Goal: Task Accomplishment & Management: Complete application form

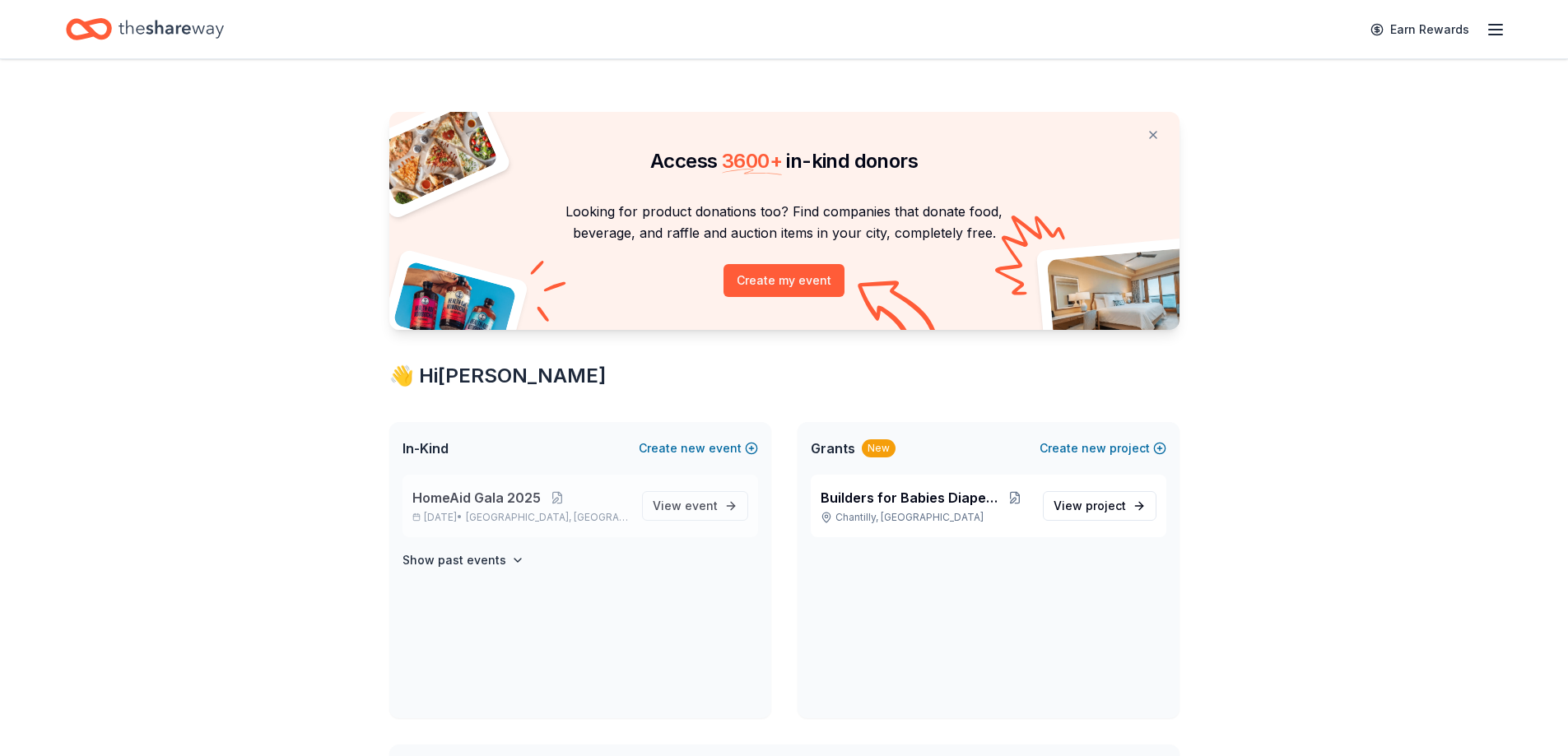
click at [476, 510] on div "HomeAid Gala [DATE], 2025 • [GEOGRAPHIC_DATA], [GEOGRAPHIC_DATA]" at bounding box center [520, 505] width 216 height 36
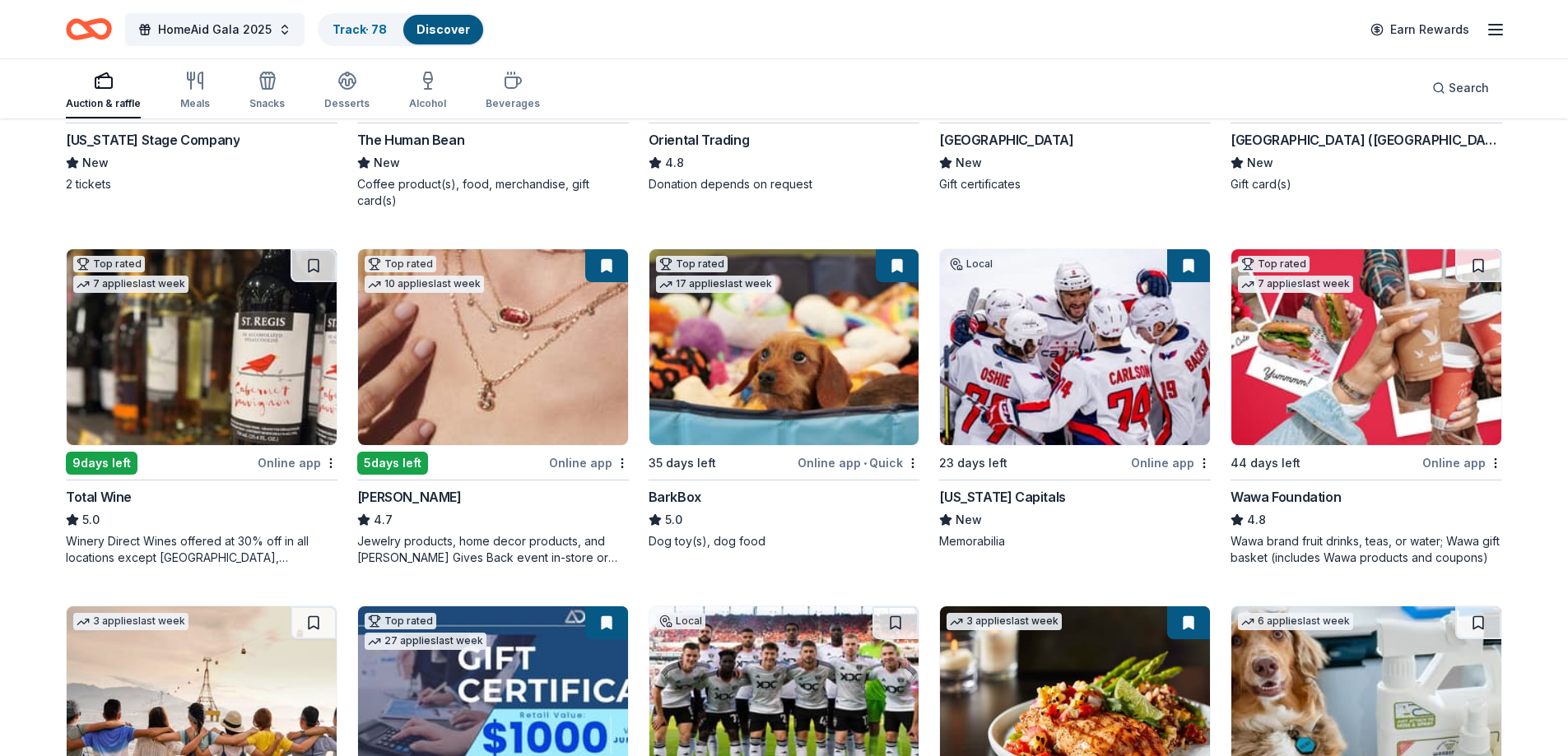
scroll to position [576, 0]
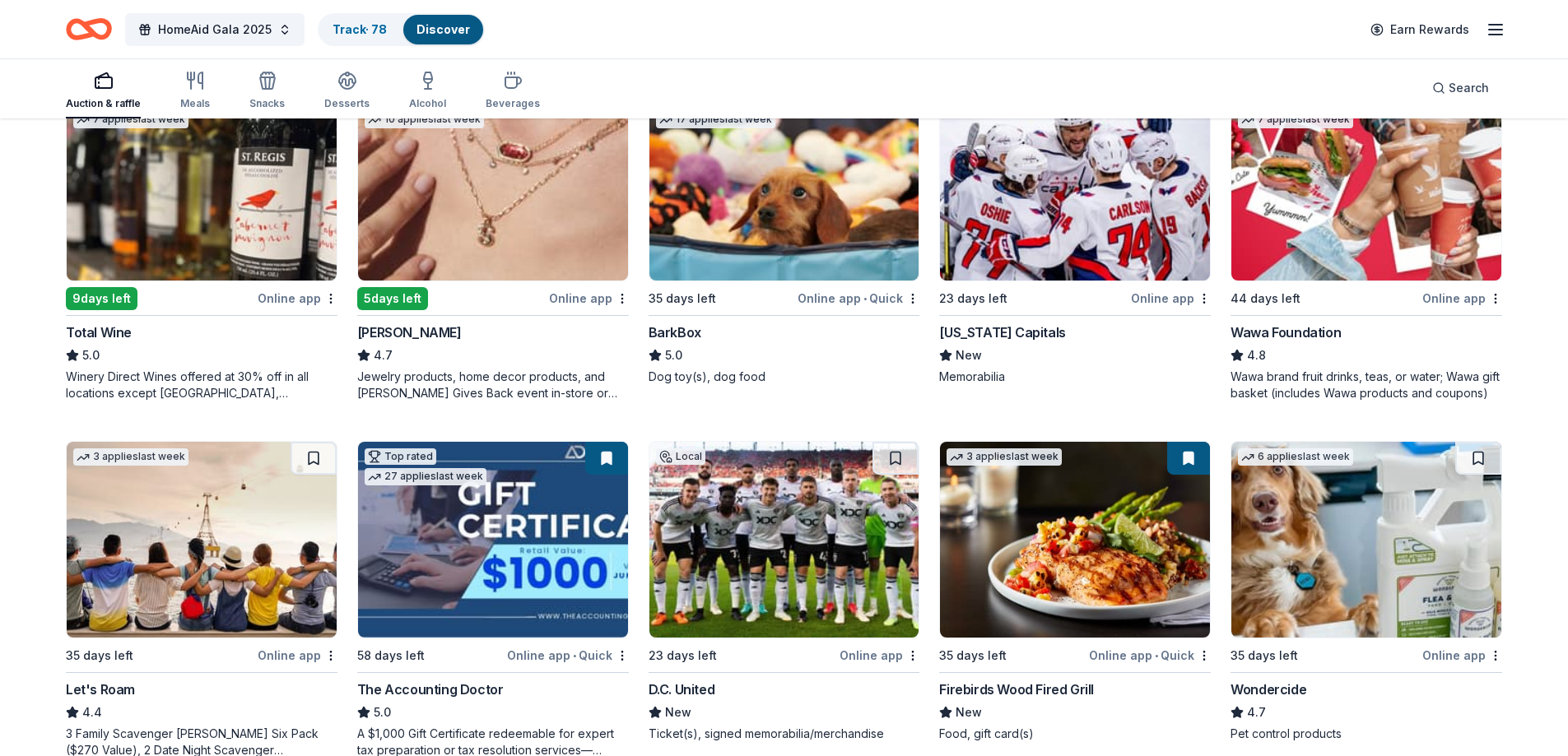
click at [747, 500] on img at bounding box center [784, 540] width 270 height 196
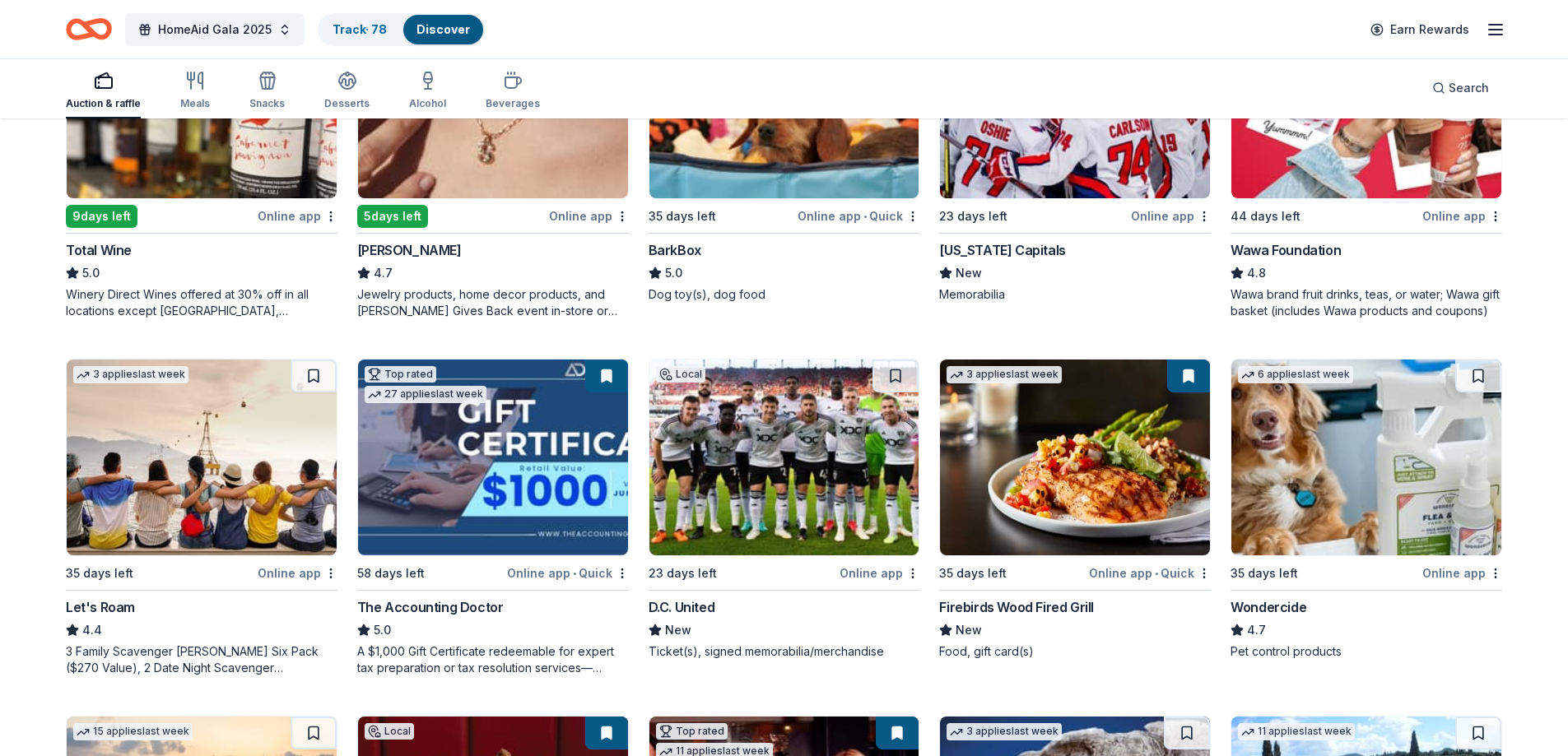
click at [1355, 429] on img at bounding box center [1367, 458] width 270 height 196
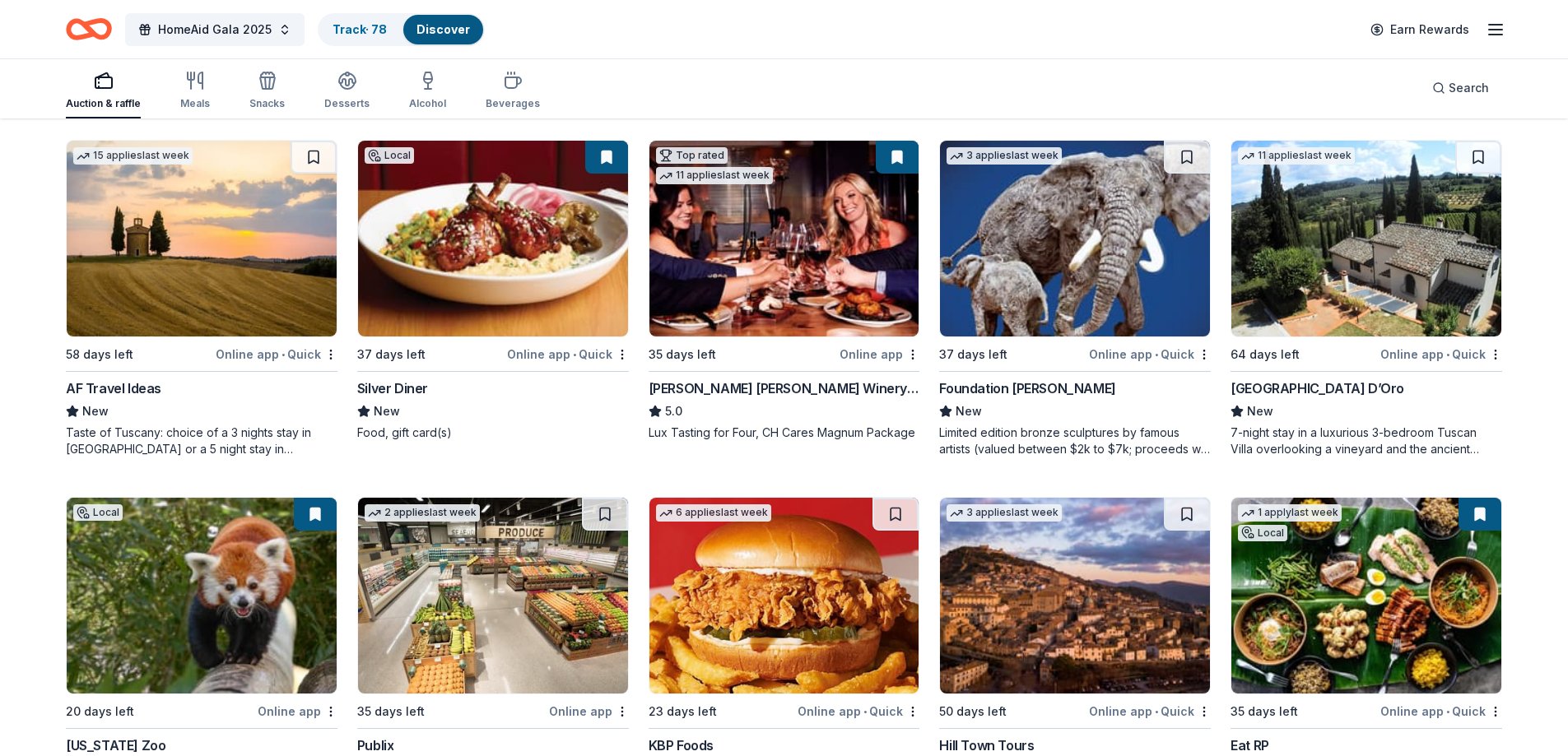
scroll to position [1317, 0]
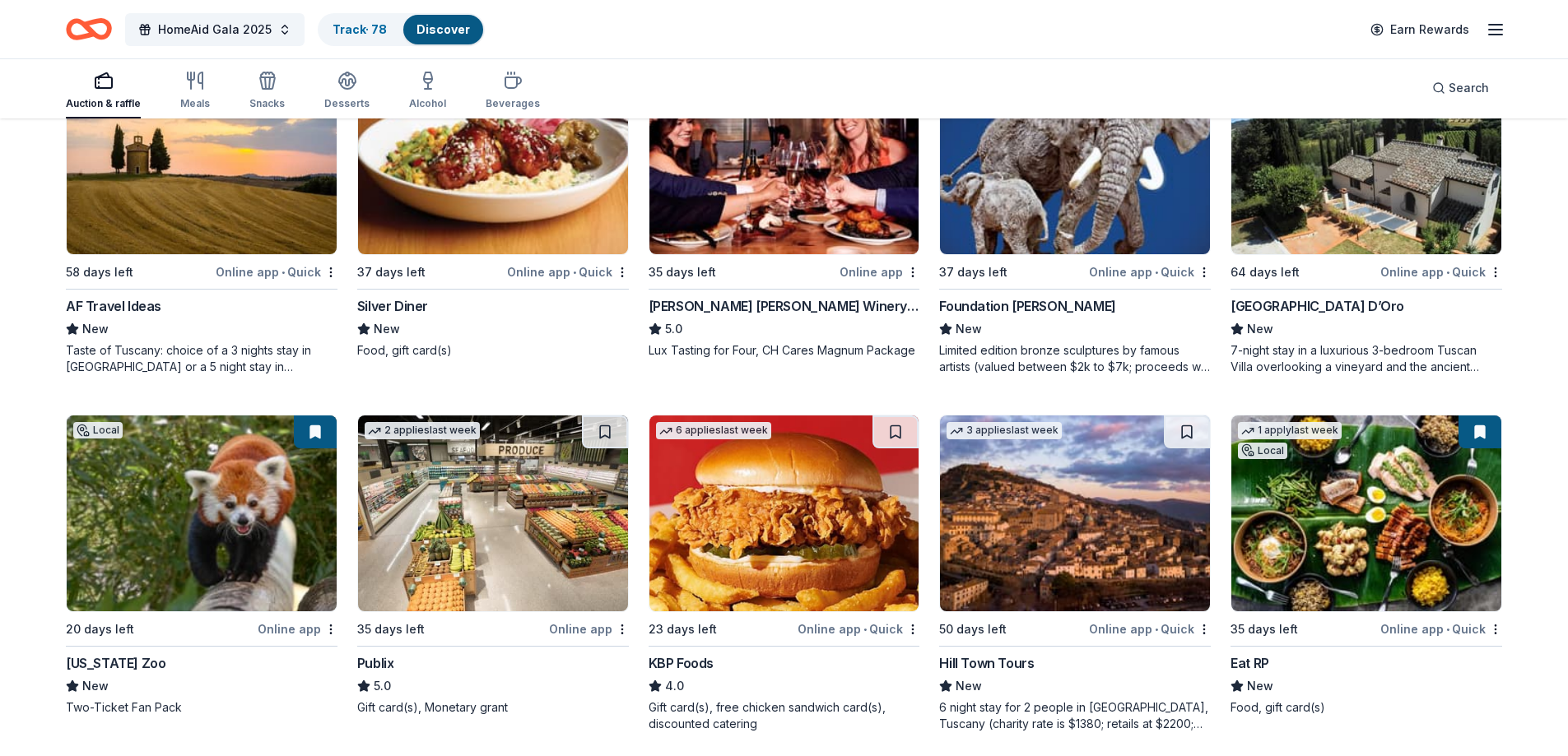
click at [461, 491] on img at bounding box center [493, 513] width 270 height 196
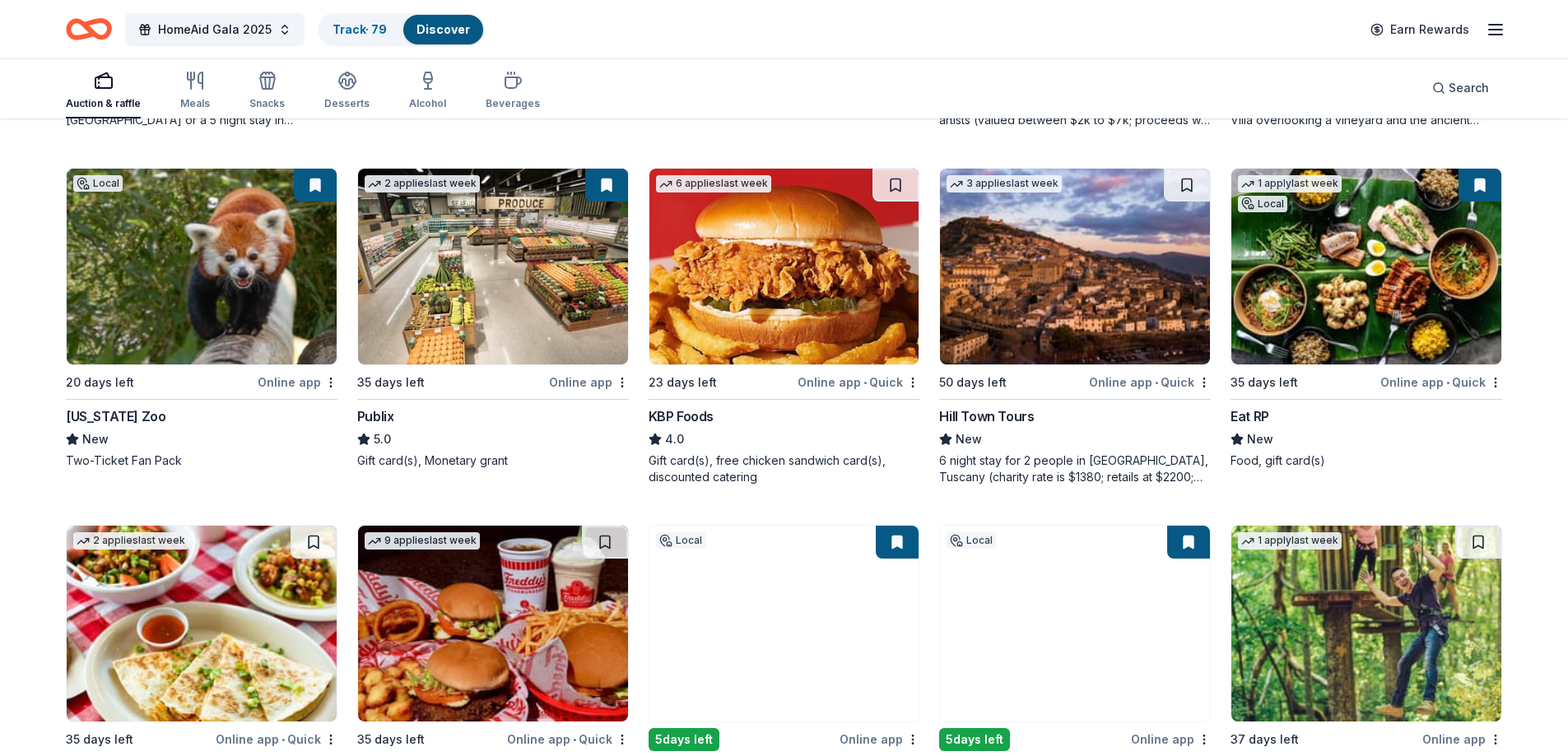
scroll to position [1646, 0]
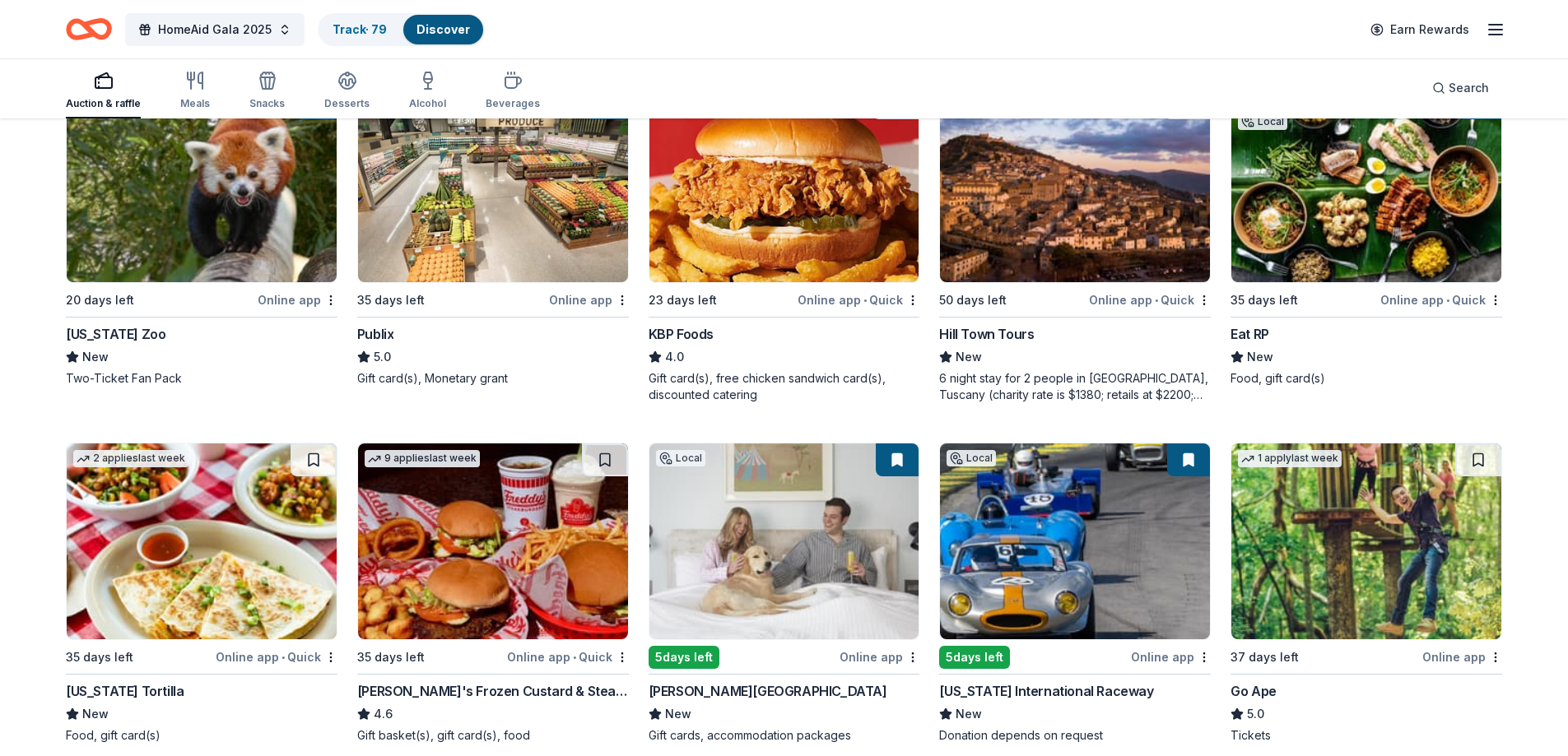
click at [736, 220] on img at bounding box center [784, 184] width 270 height 196
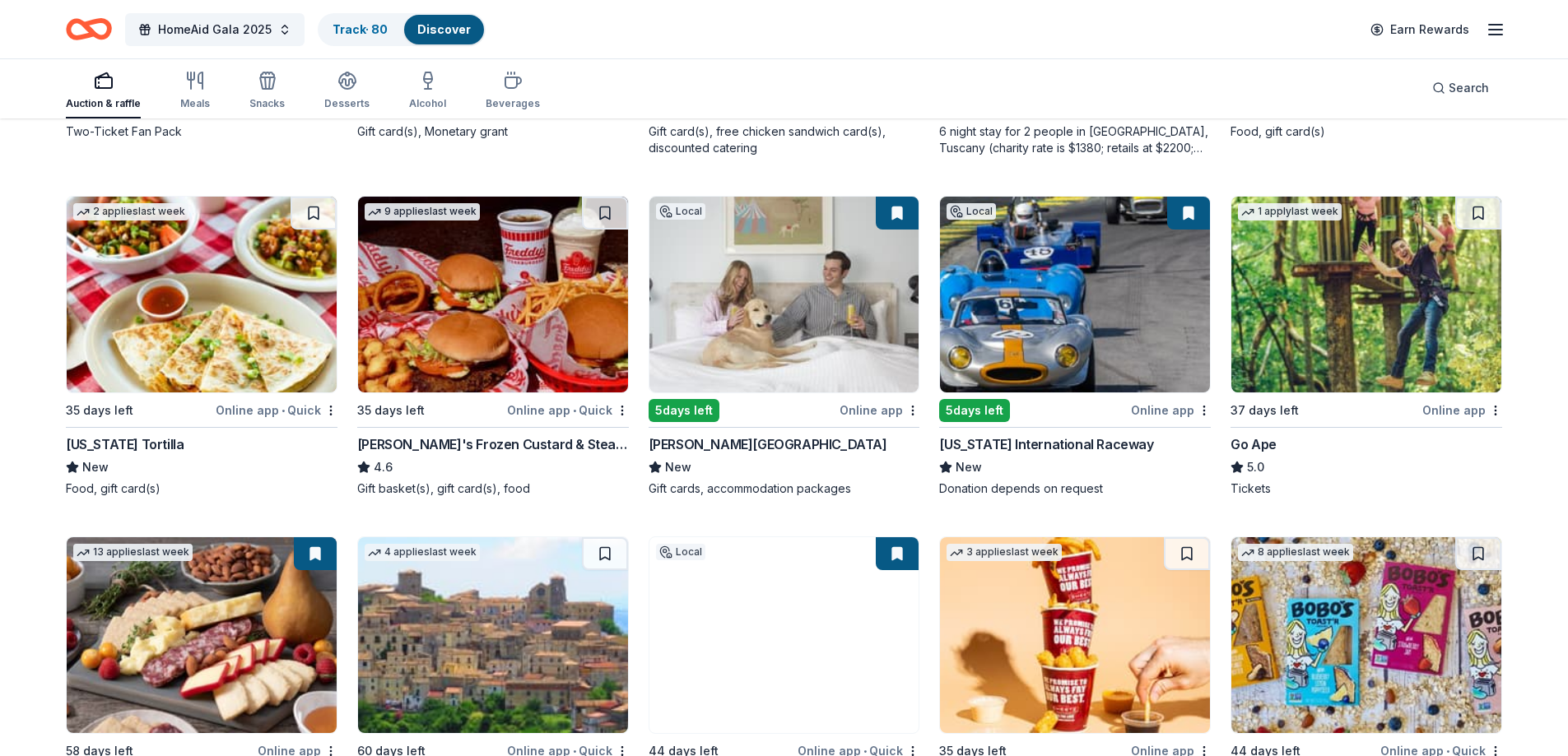
scroll to position [1811, 0]
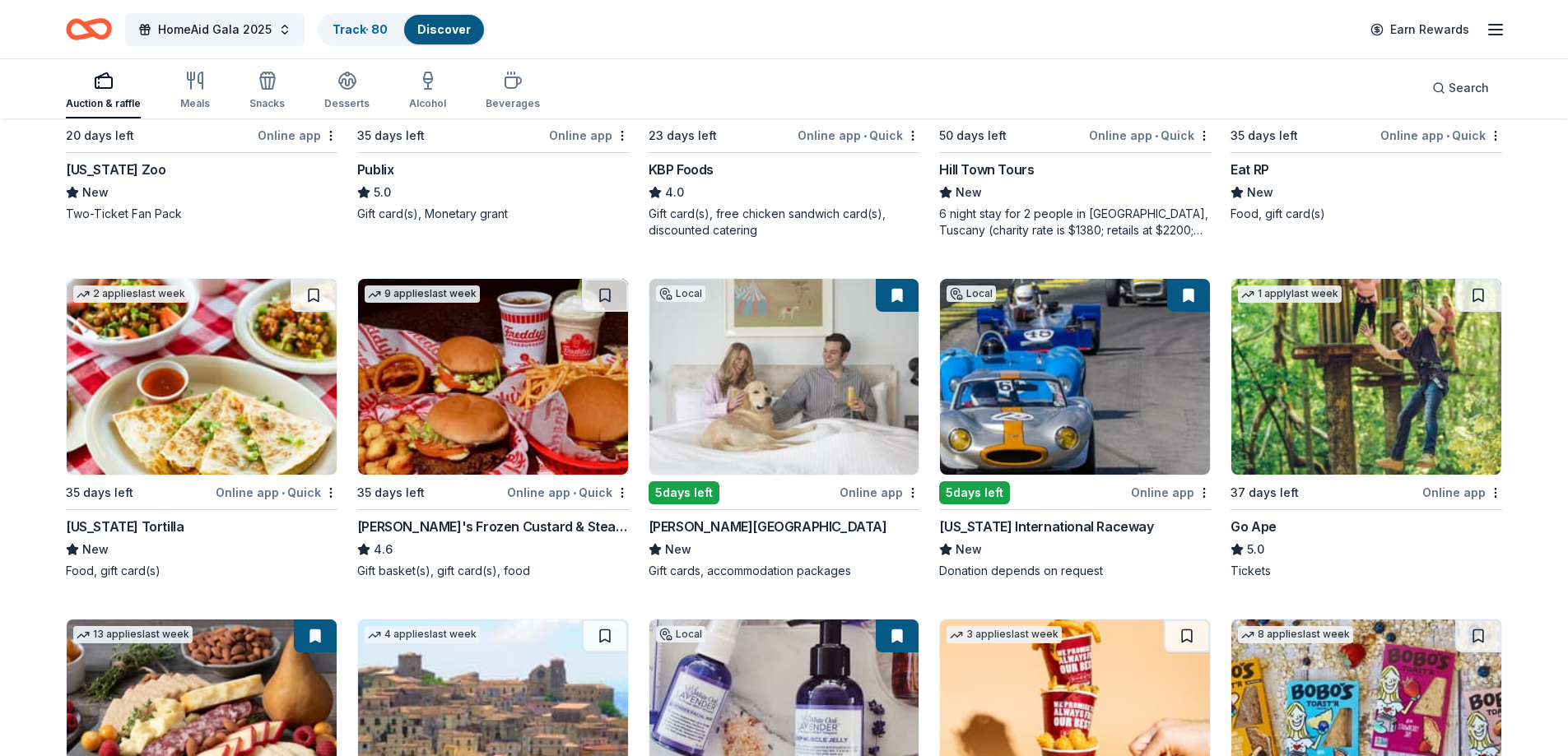
click at [211, 387] on img at bounding box center [202, 377] width 270 height 196
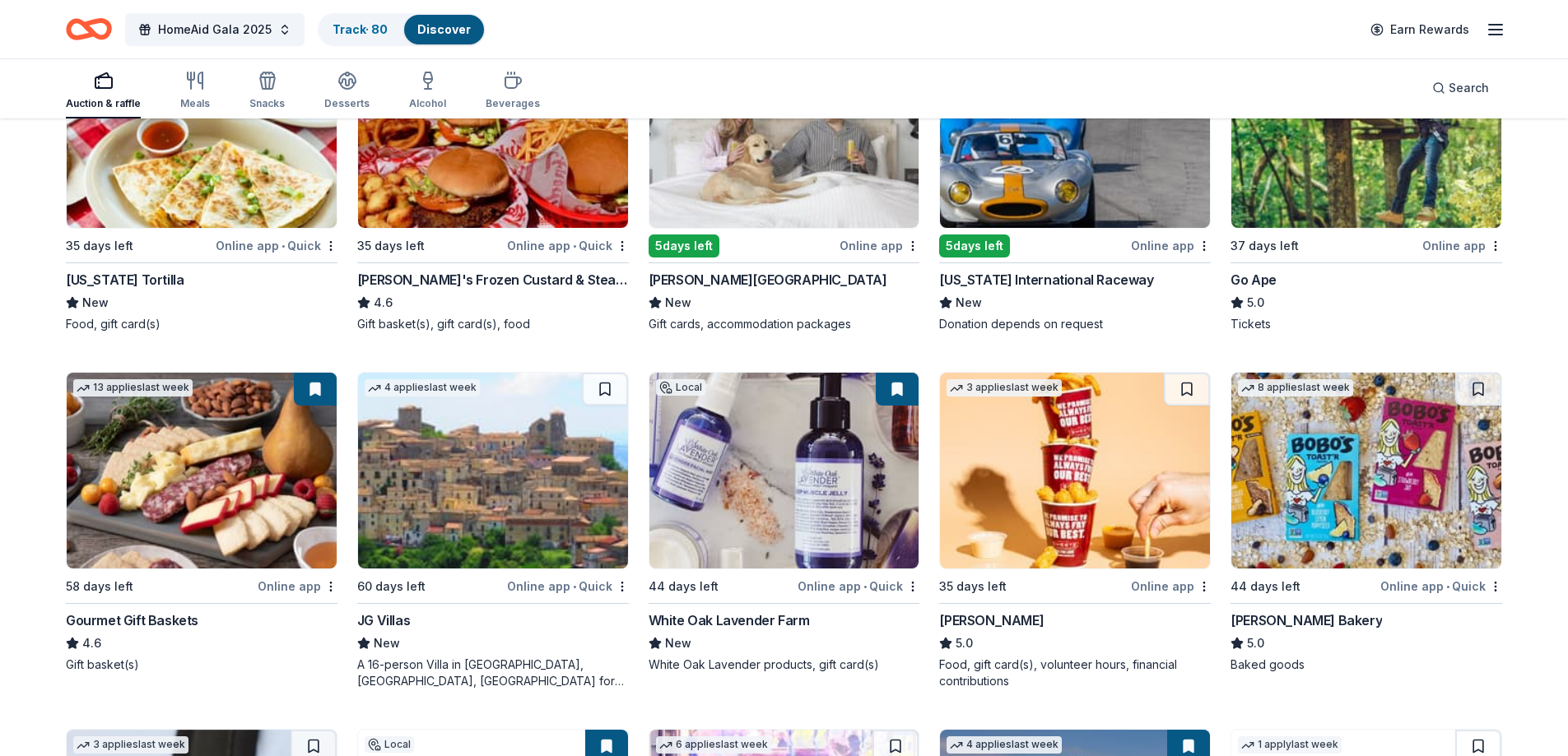
scroll to position [2140, 0]
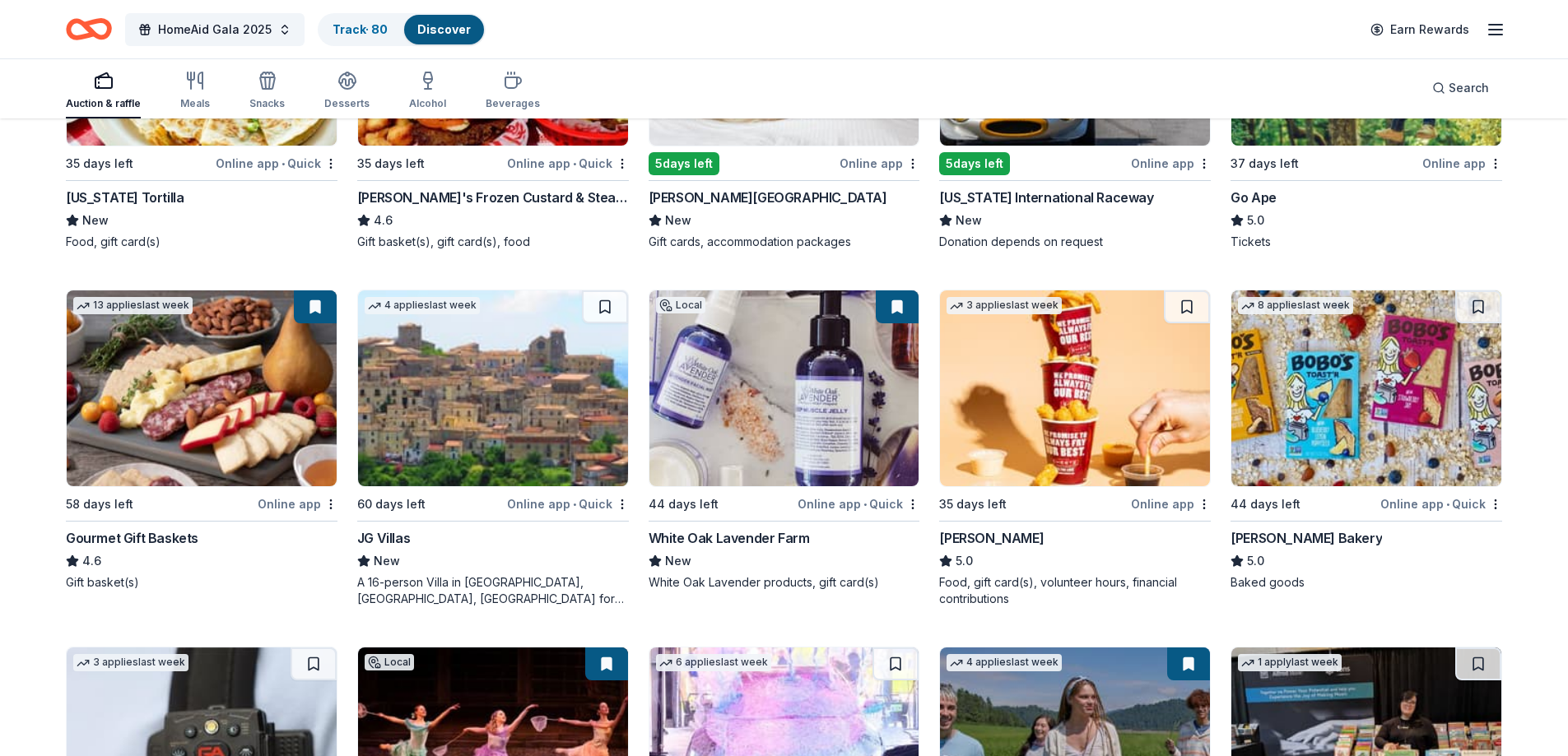
click at [986, 358] on img at bounding box center [1076, 388] width 270 height 196
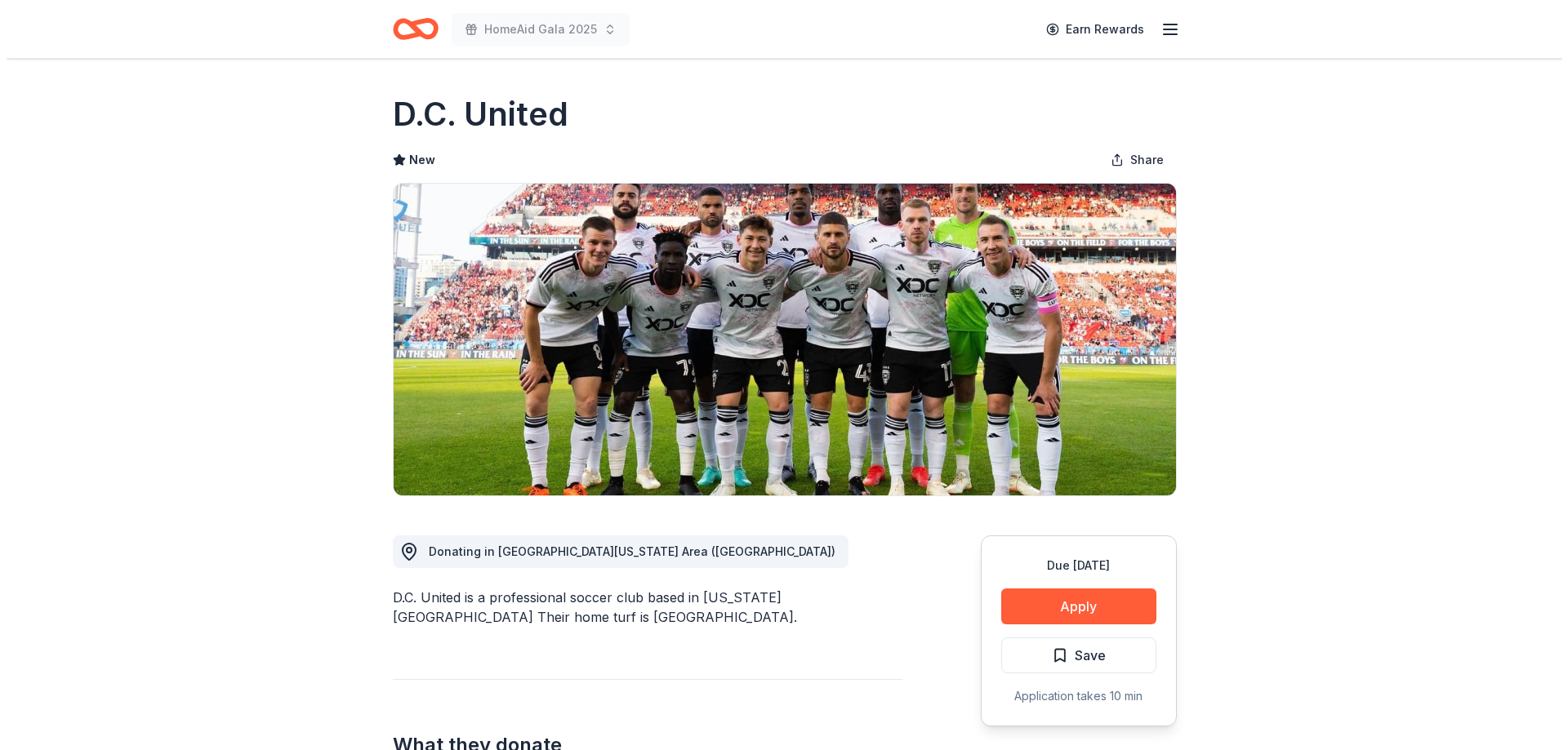
scroll to position [326, 0]
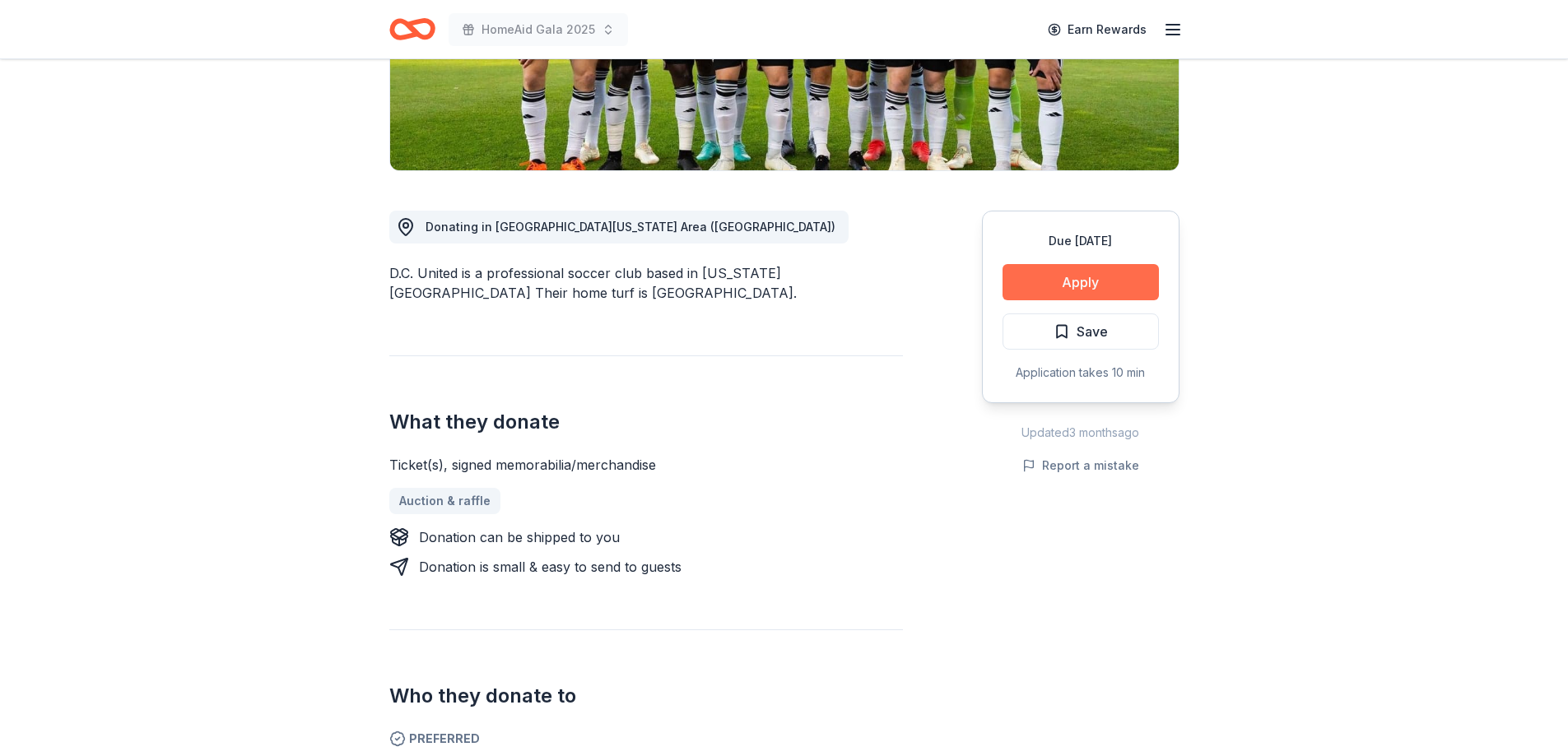
click at [1062, 282] on button "Apply" at bounding box center [1080, 282] width 156 height 36
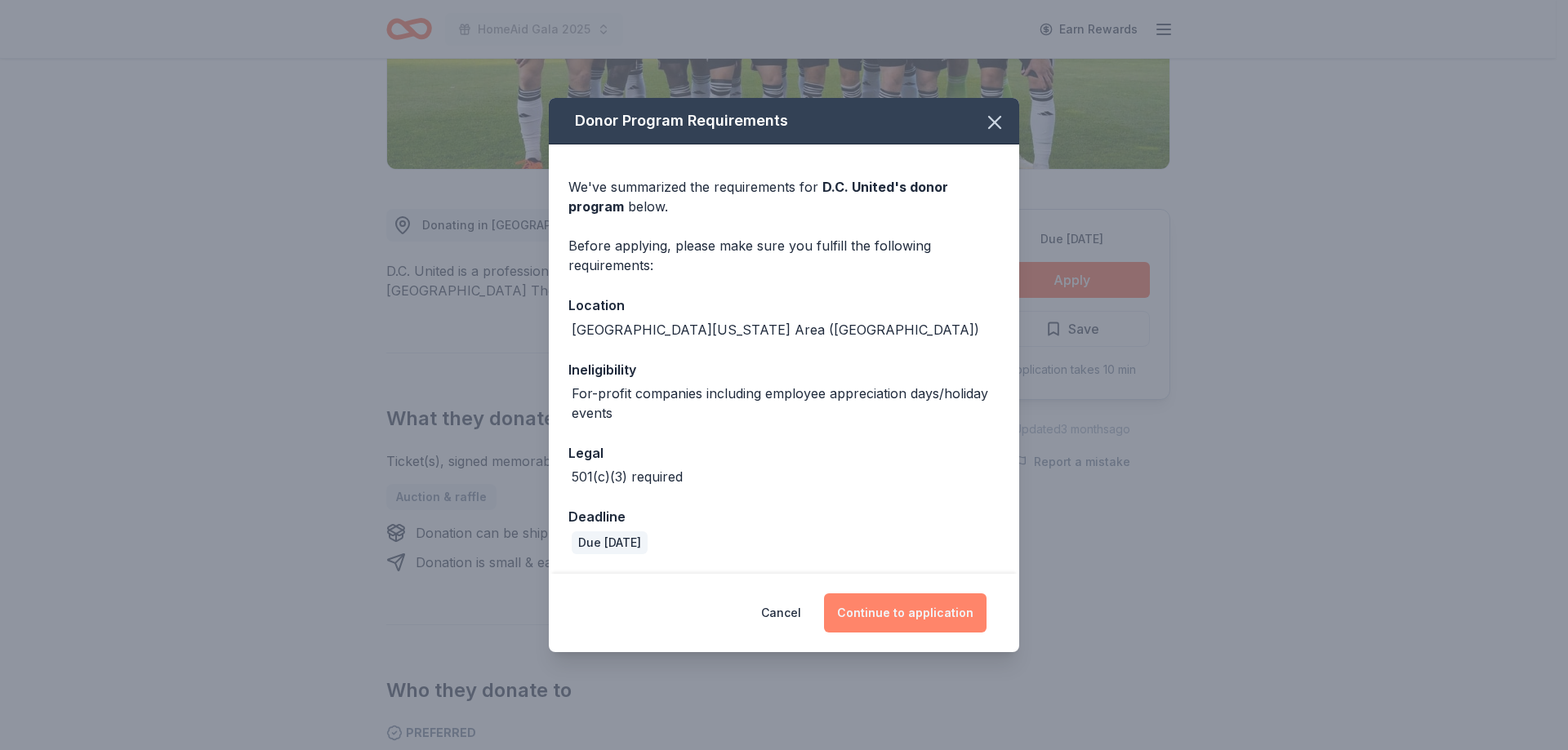
click at [910, 614] on button "Continue to application" at bounding box center [905, 613] width 163 height 39
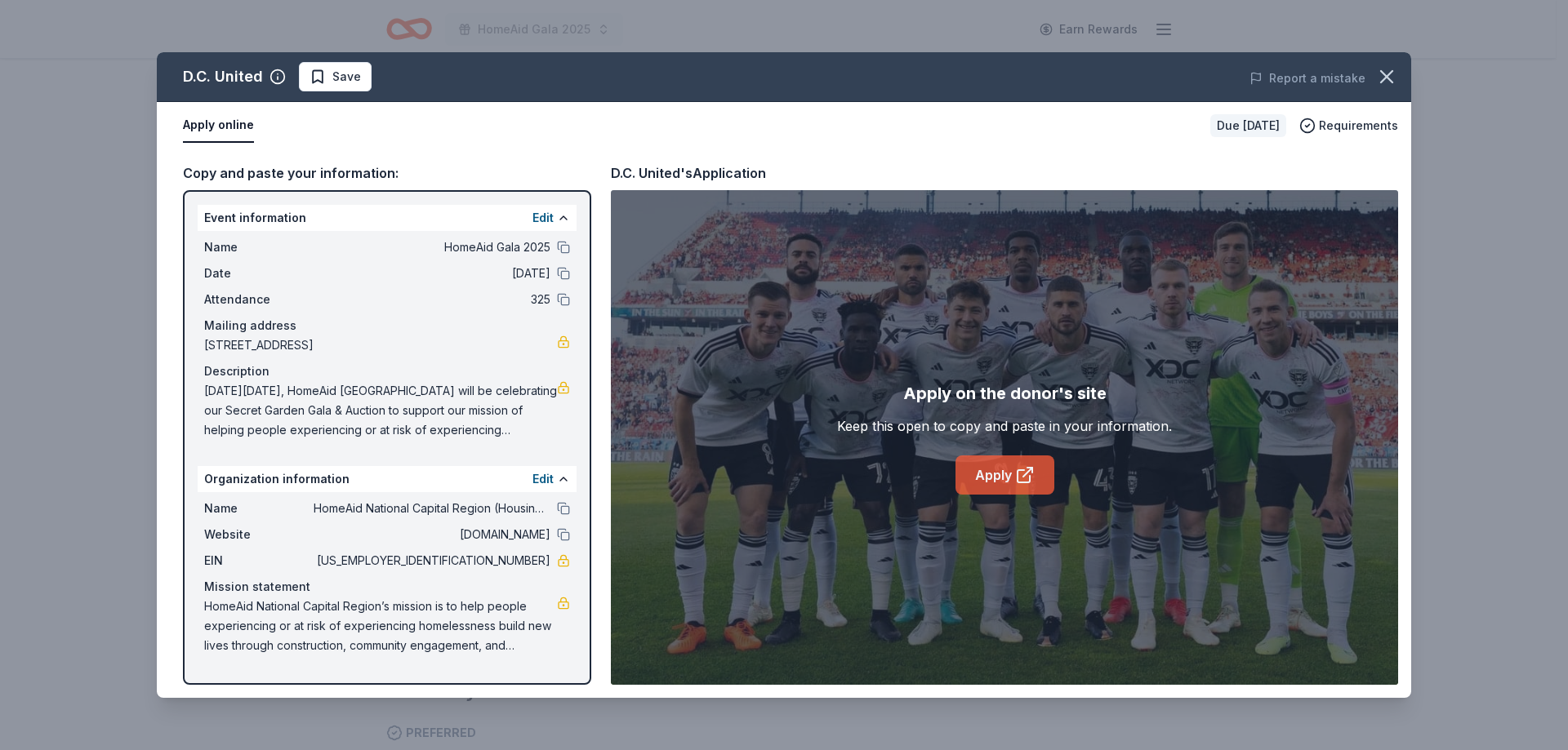
click at [996, 477] on link "Apply" at bounding box center [1005, 475] width 99 height 39
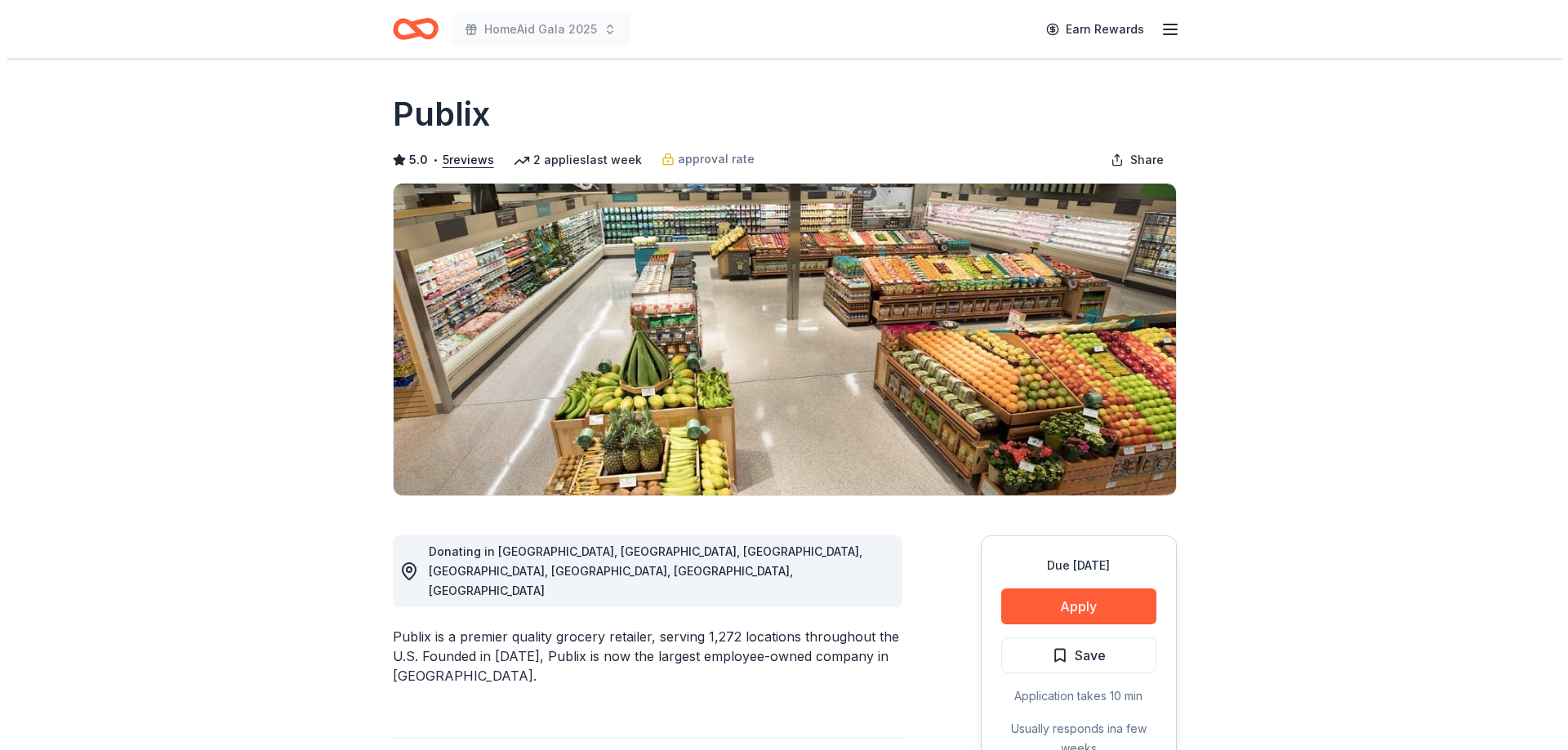
scroll to position [164, 0]
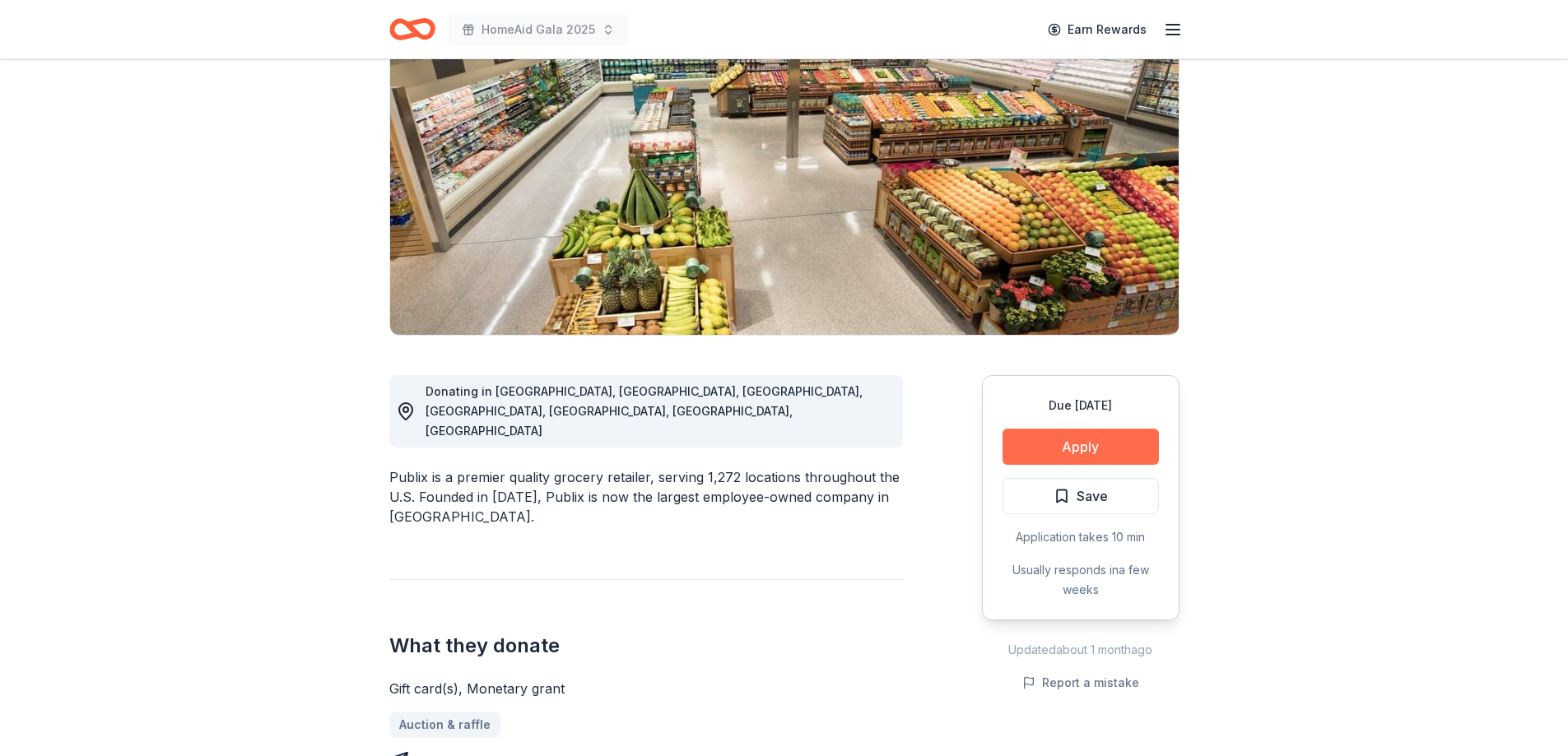
click at [1047, 445] on button "Apply" at bounding box center [1080, 446] width 156 height 36
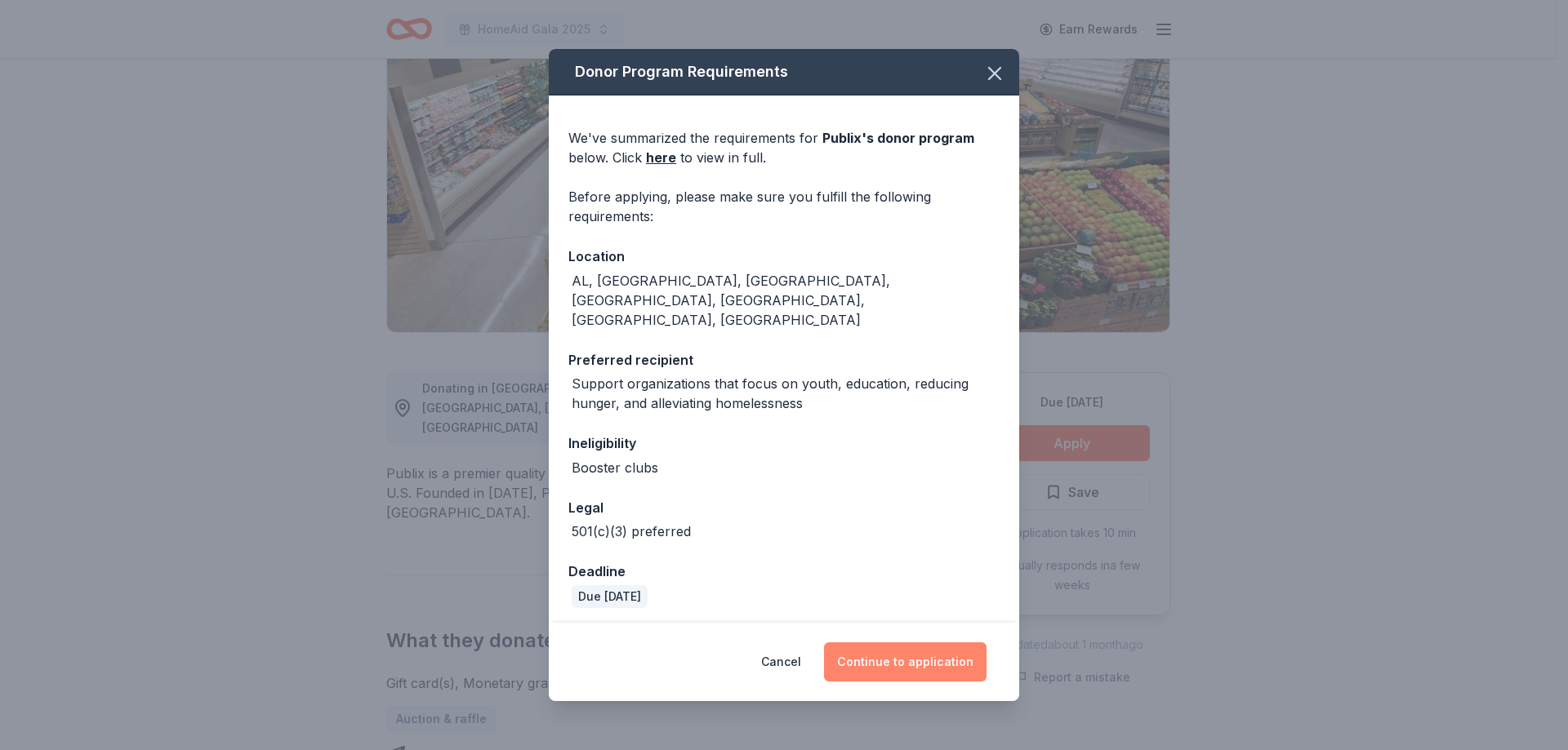
click at [902, 643] on button "Continue to application" at bounding box center [905, 662] width 163 height 39
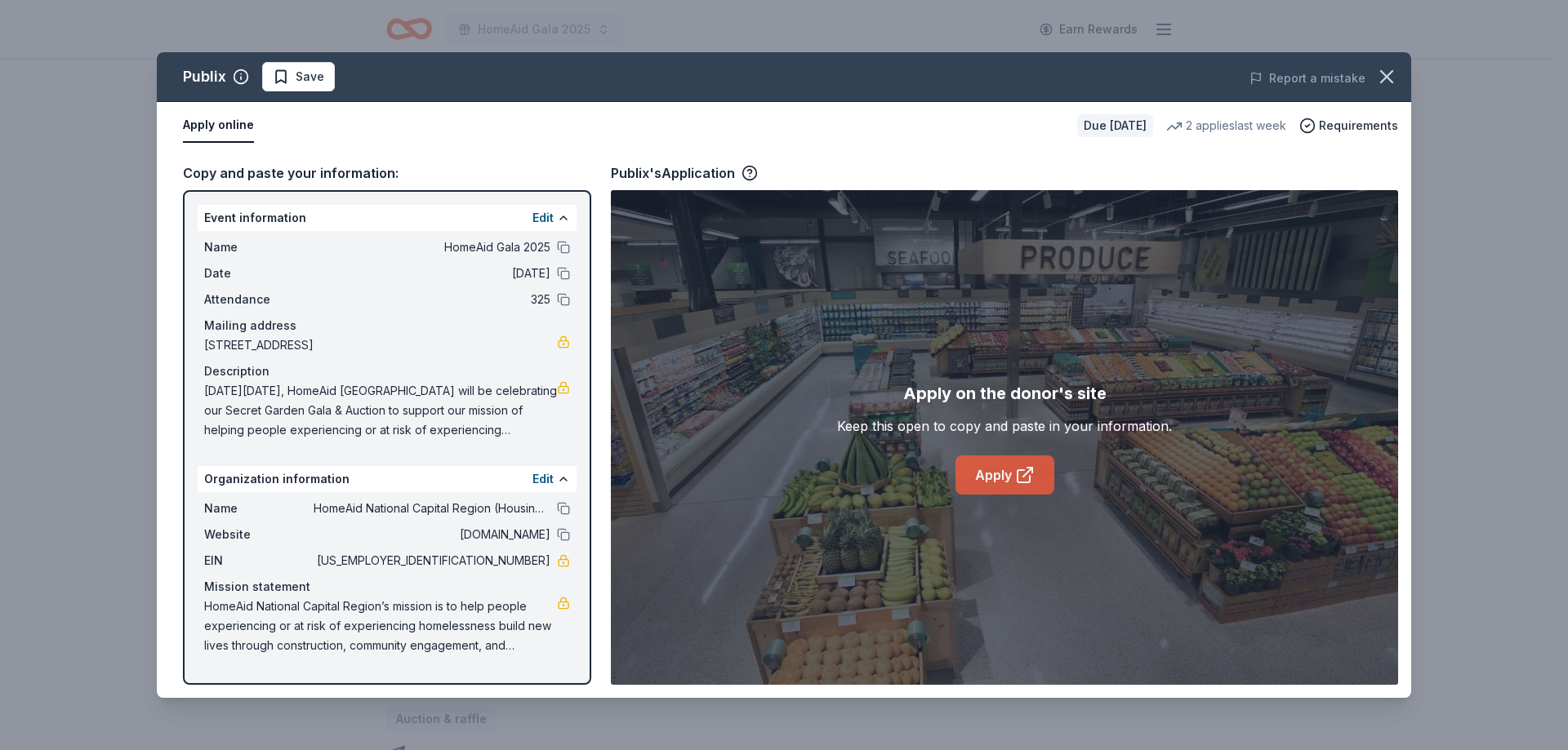
click at [1001, 469] on link "Apply" at bounding box center [1005, 475] width 99 height 39
click at [307, 79] on span "Save" at bounding box center [310, 77] width 29 height 19
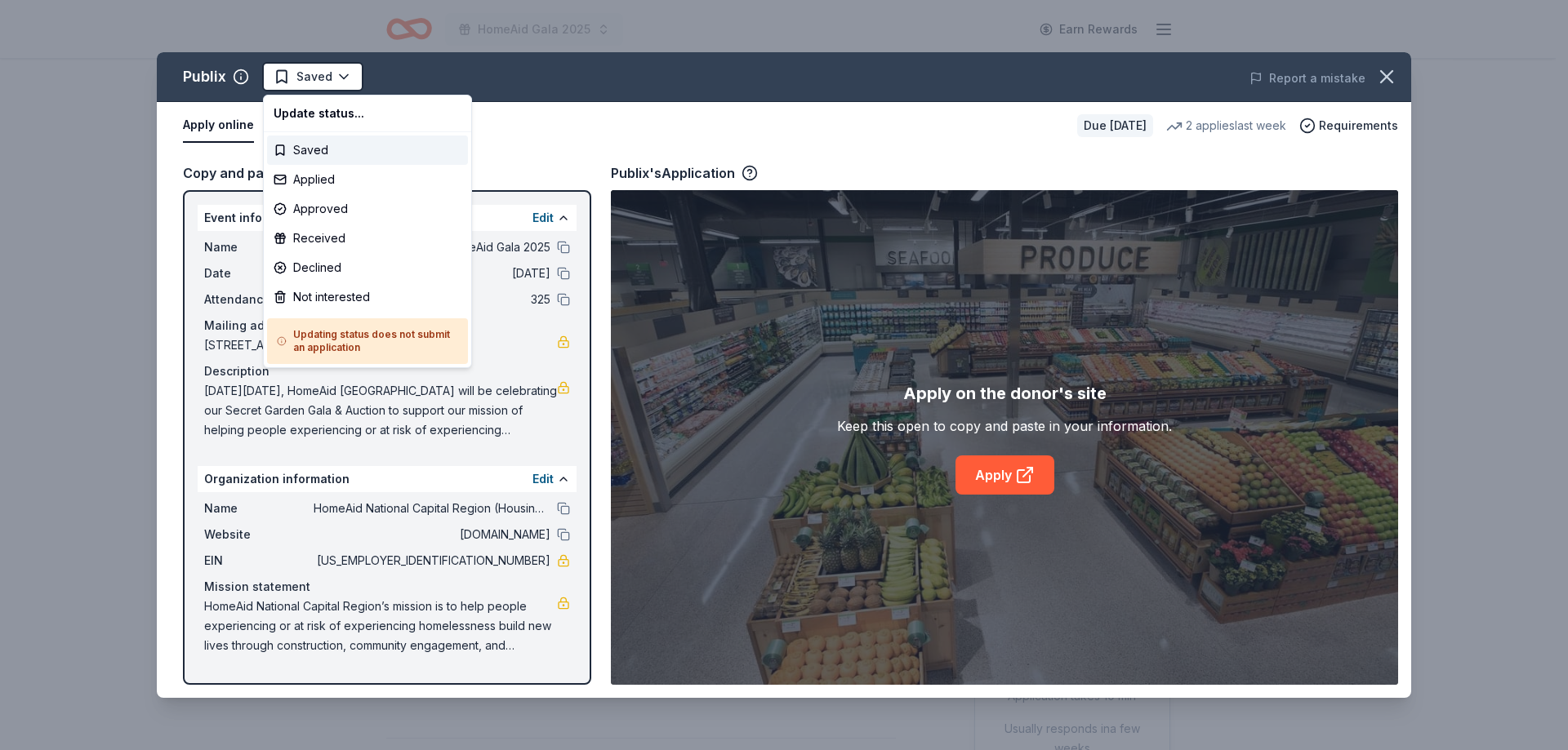
click at [307, 79] on html "HomeAid Gala 2025 Earn Rewards Due in 35 days Share Publix 5.0 • 5 reviews 2 ap…" at bounding box center [784, 375] width 1568 height 750
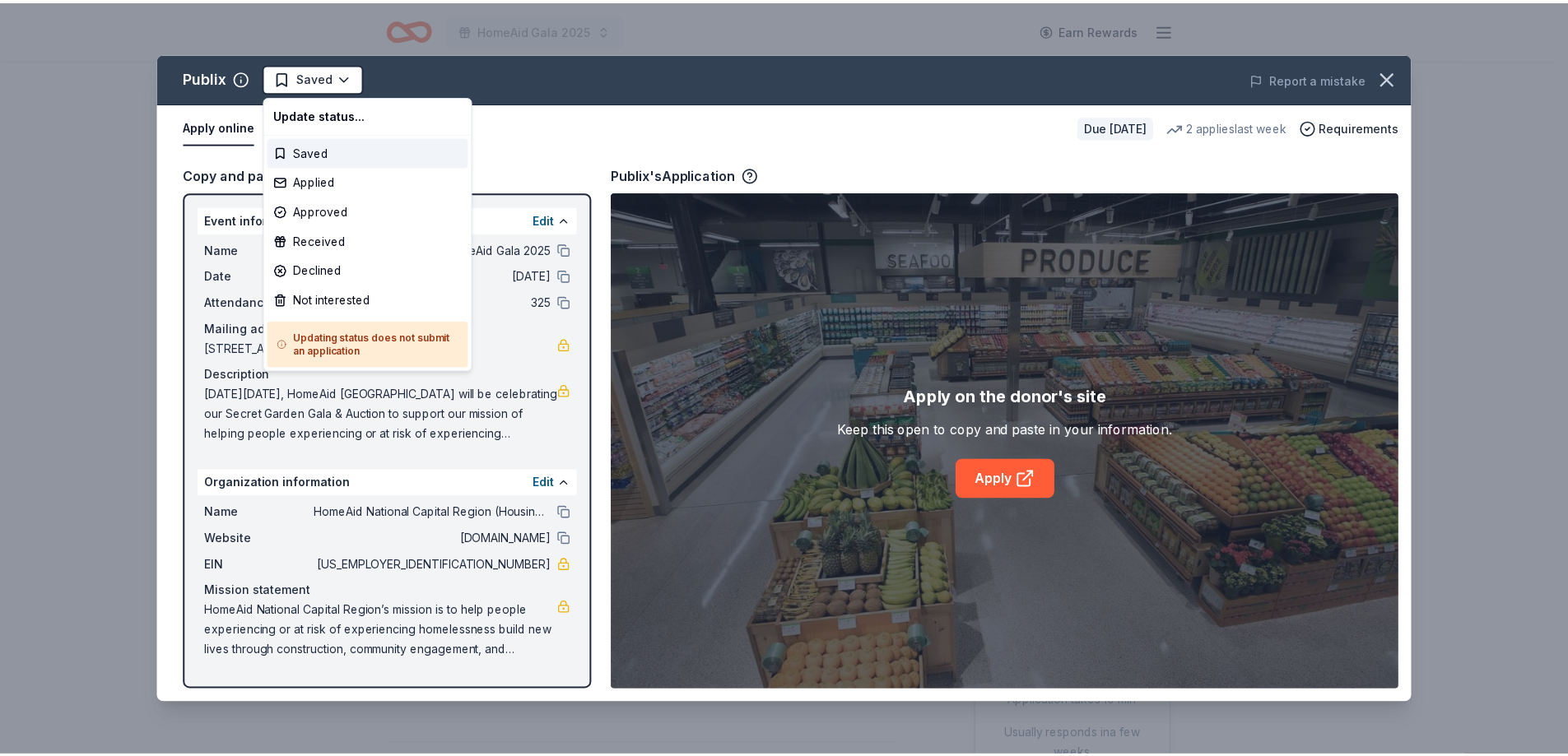
scroll to position [0, 0]
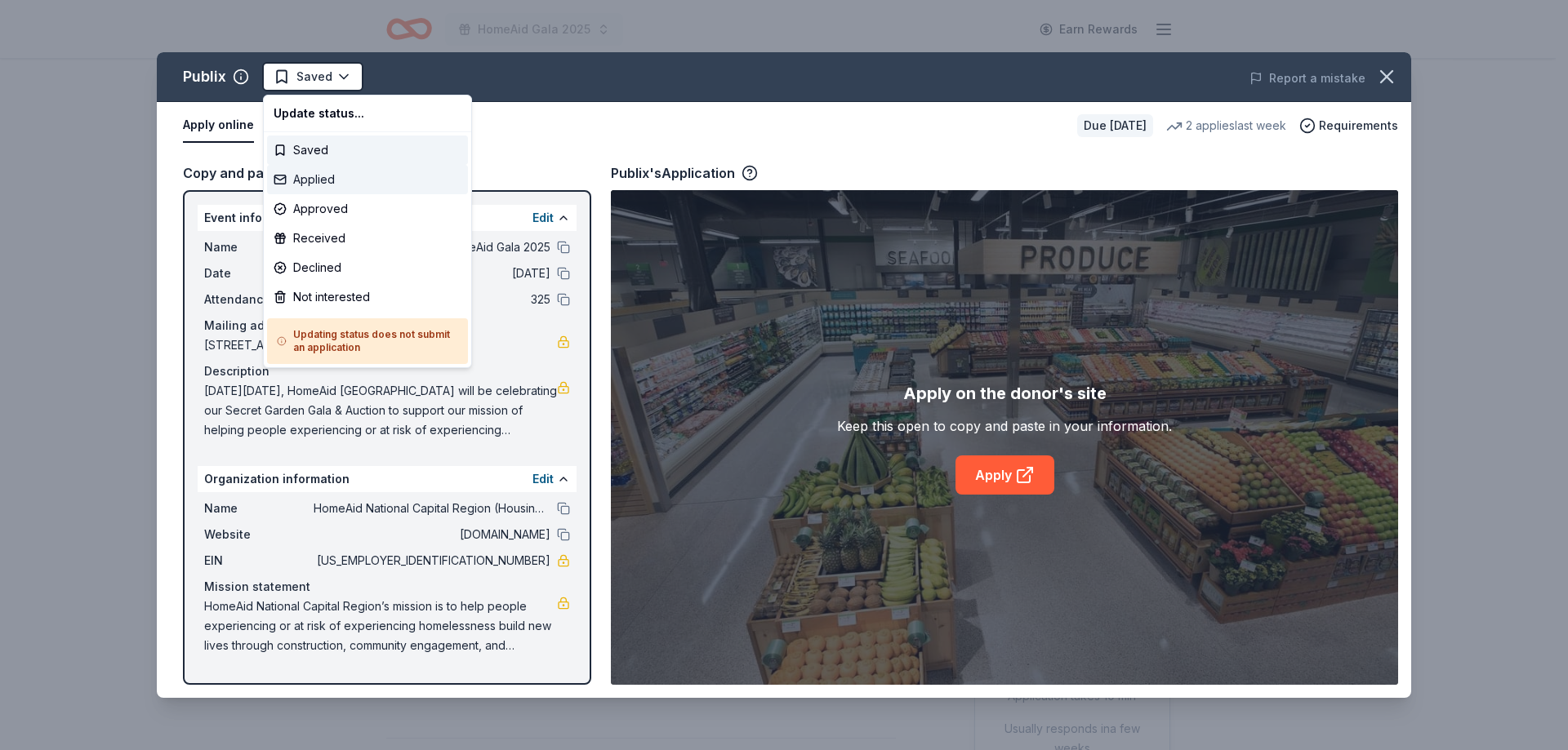
click at [305, 182] on div "Applied" at bounding box center [368, 179] width 201 height 30
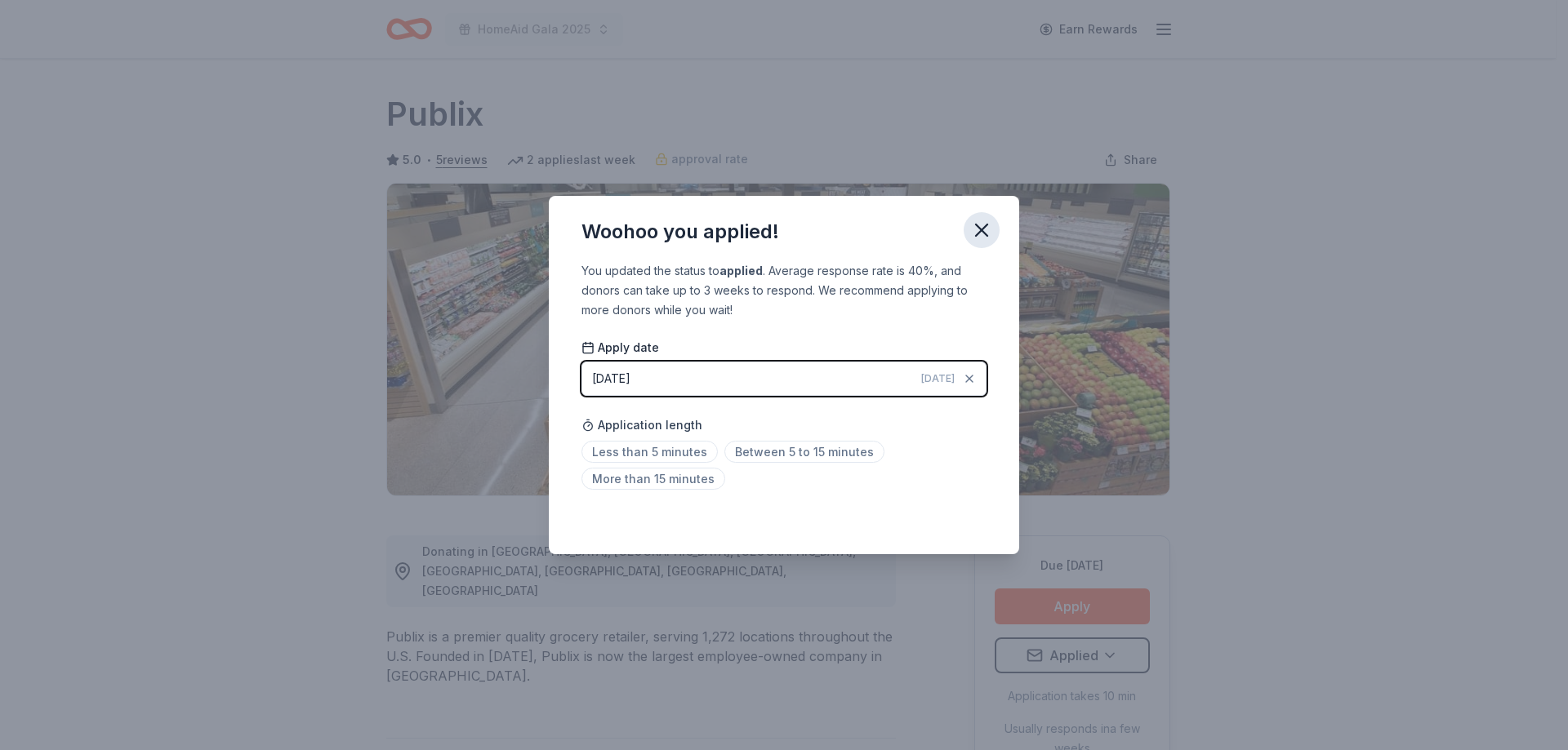
click at [981, 232] on icon "button" at bounding box center [981, 230] width 11 height 11
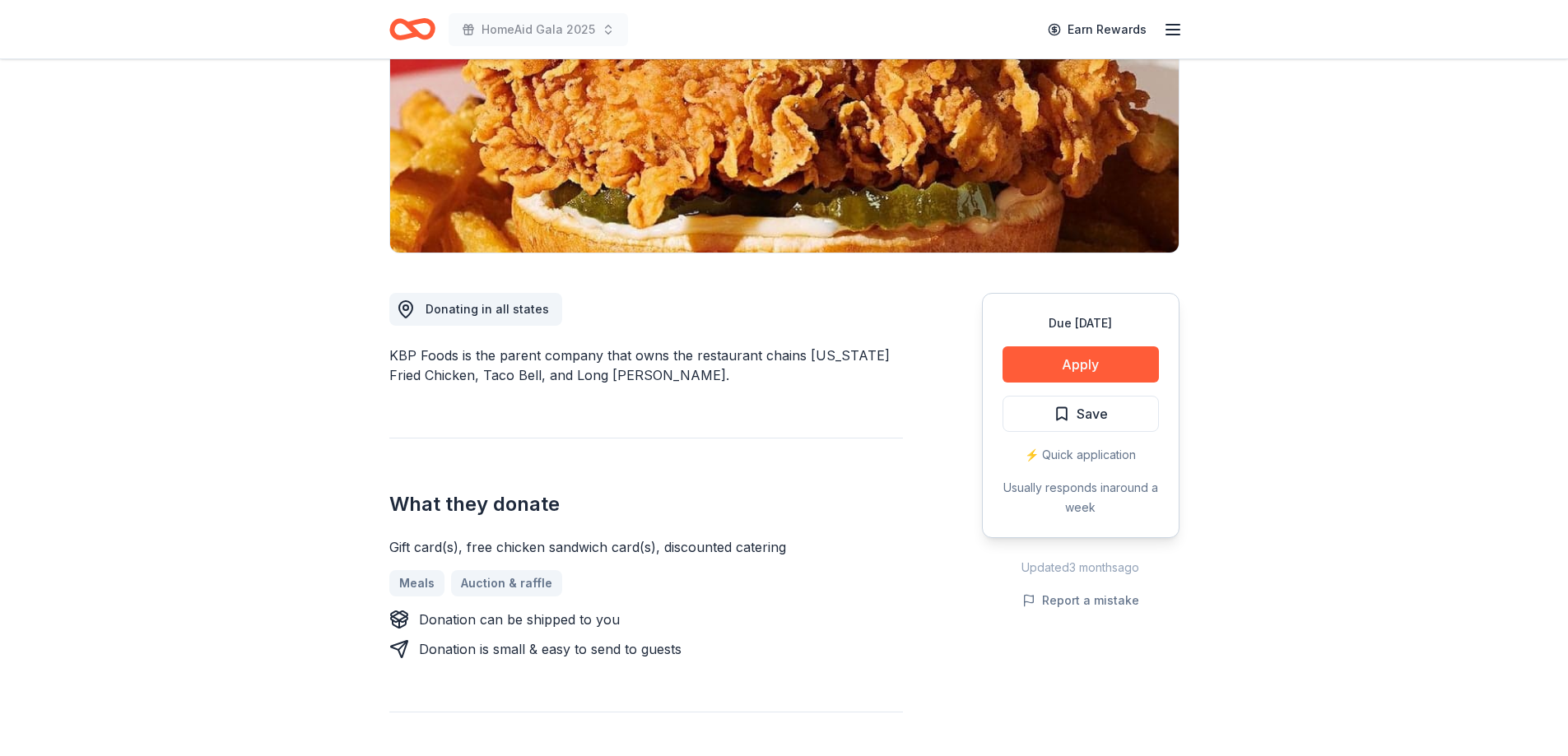
scroll to position [329, 0]
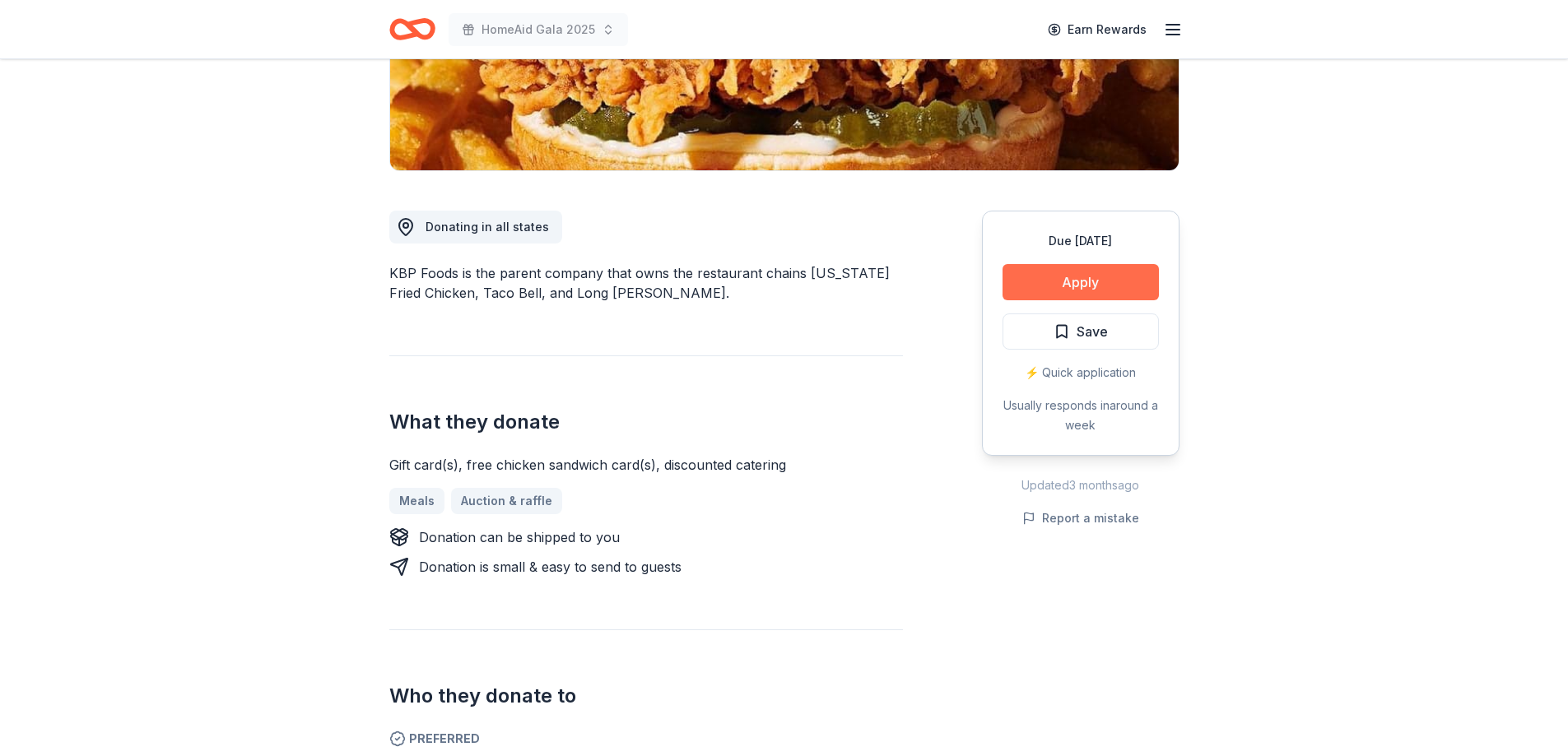
click at [1069, 281] on button "Apply" at bounding box center [1080, 282] width 156 height 36
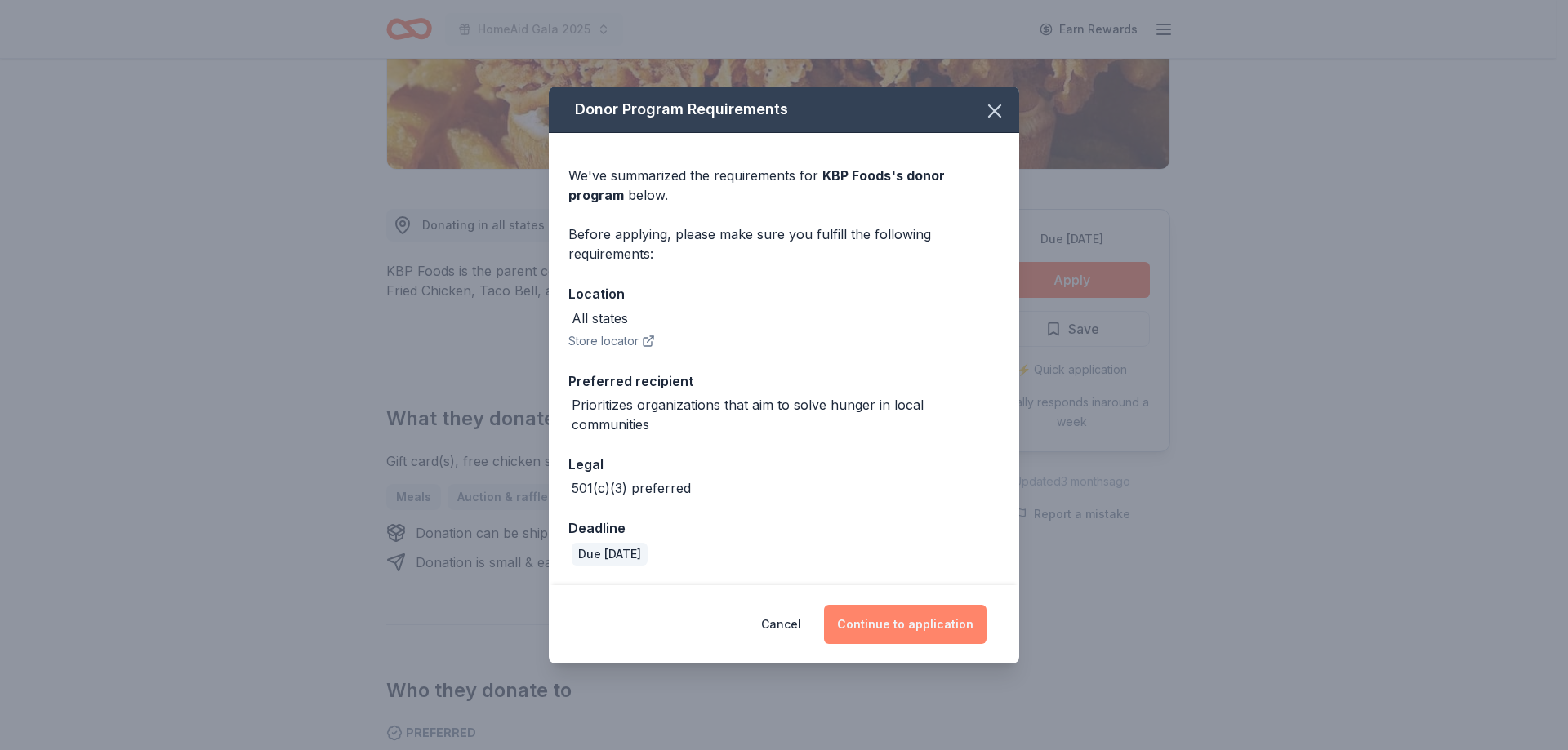
click at [908, 622] on button "Continue to application" at bounding box center [905, 624] width 163 height 39
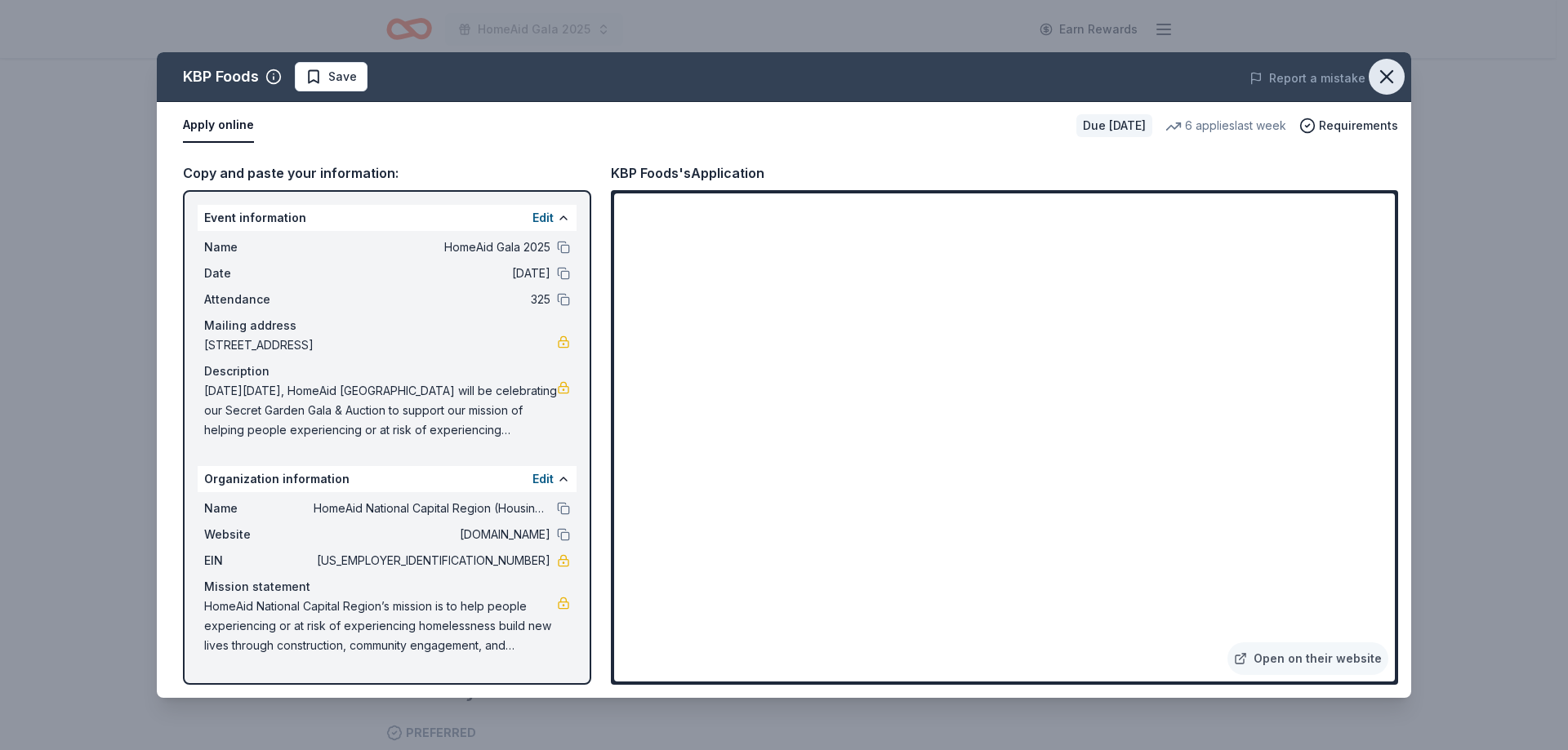
click at [1394, 76] on icon "button" at bounding box center [1387, 77] width 23 height 23
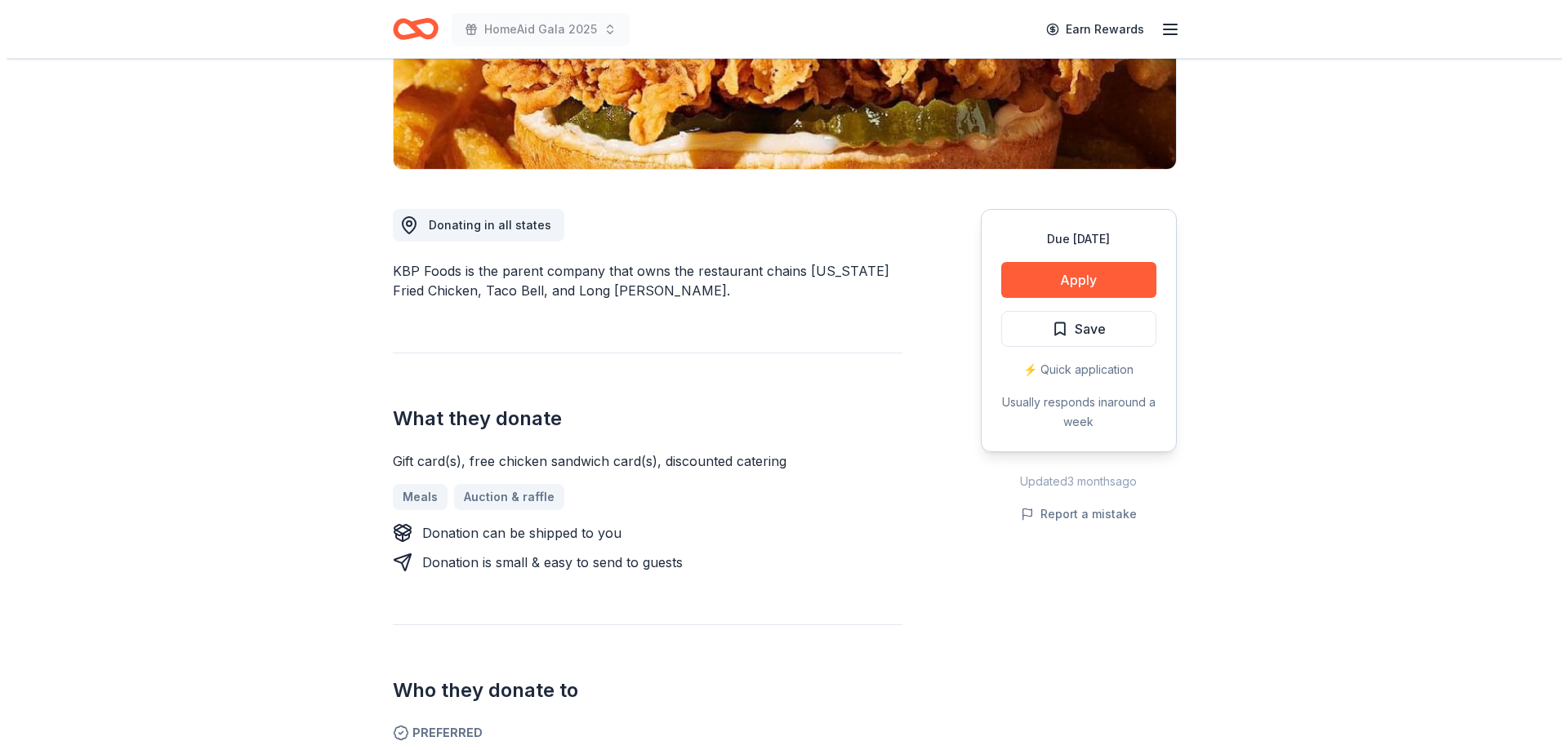
scroll to position [0, 0]
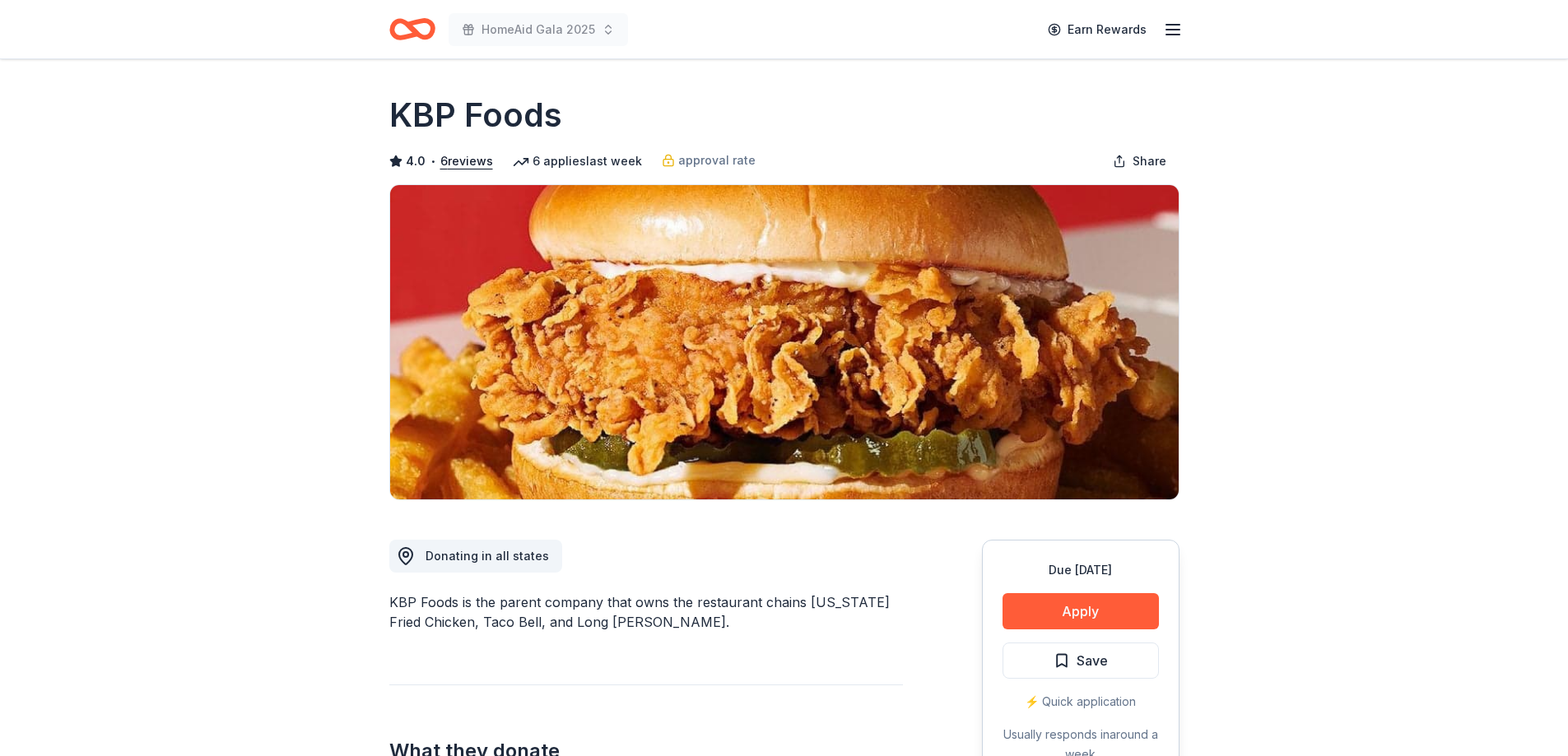
click at [1106, 661] on span "Save" at bounding box center [1092, 661] width 31 height 21
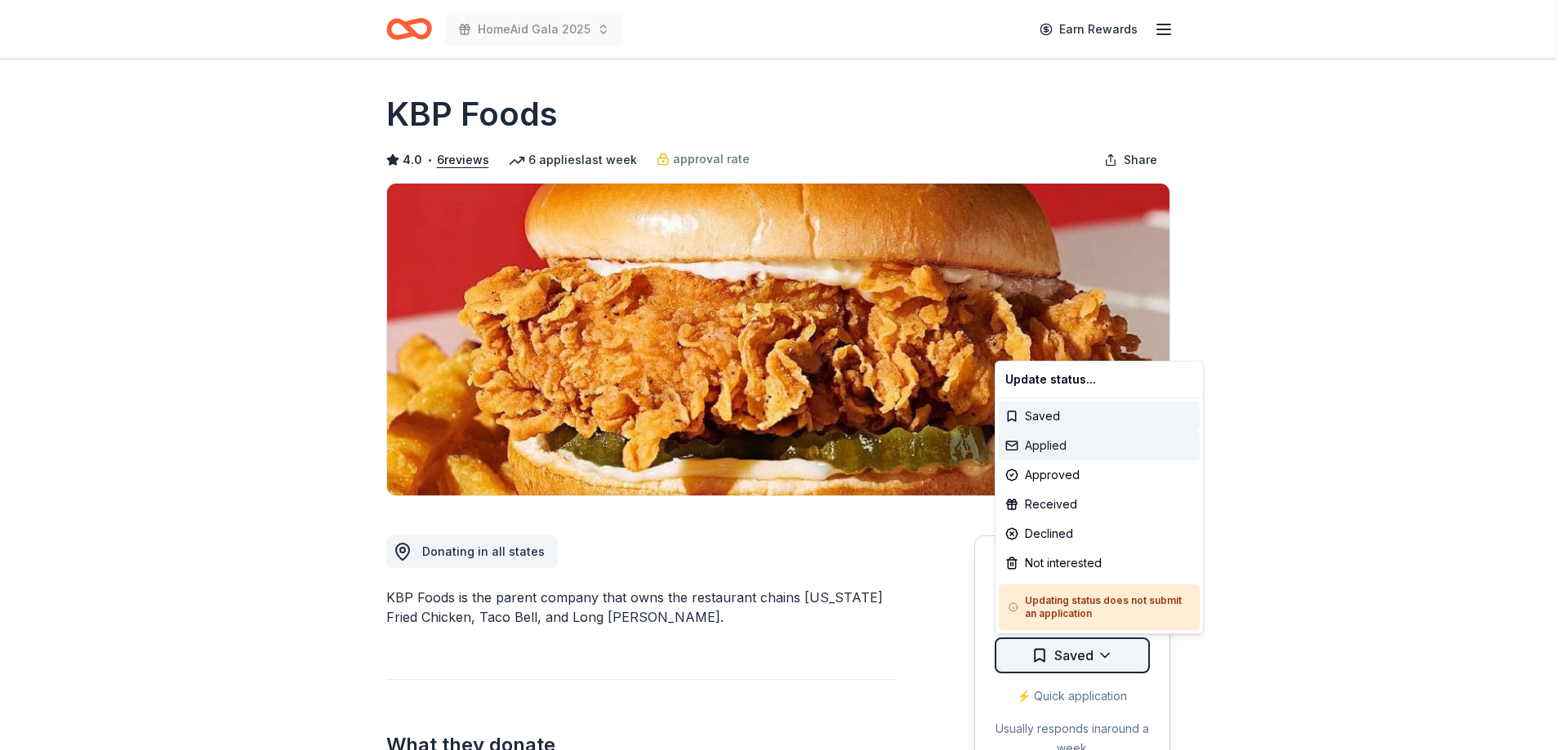
click at [1075, 441] on body "HomeAid Gala 2025 Earn Rewards Due in 23 days Share KBP Foods 4.0 • 6 reviews 6…" at bounding box center [777, 375] width 1556 height 750
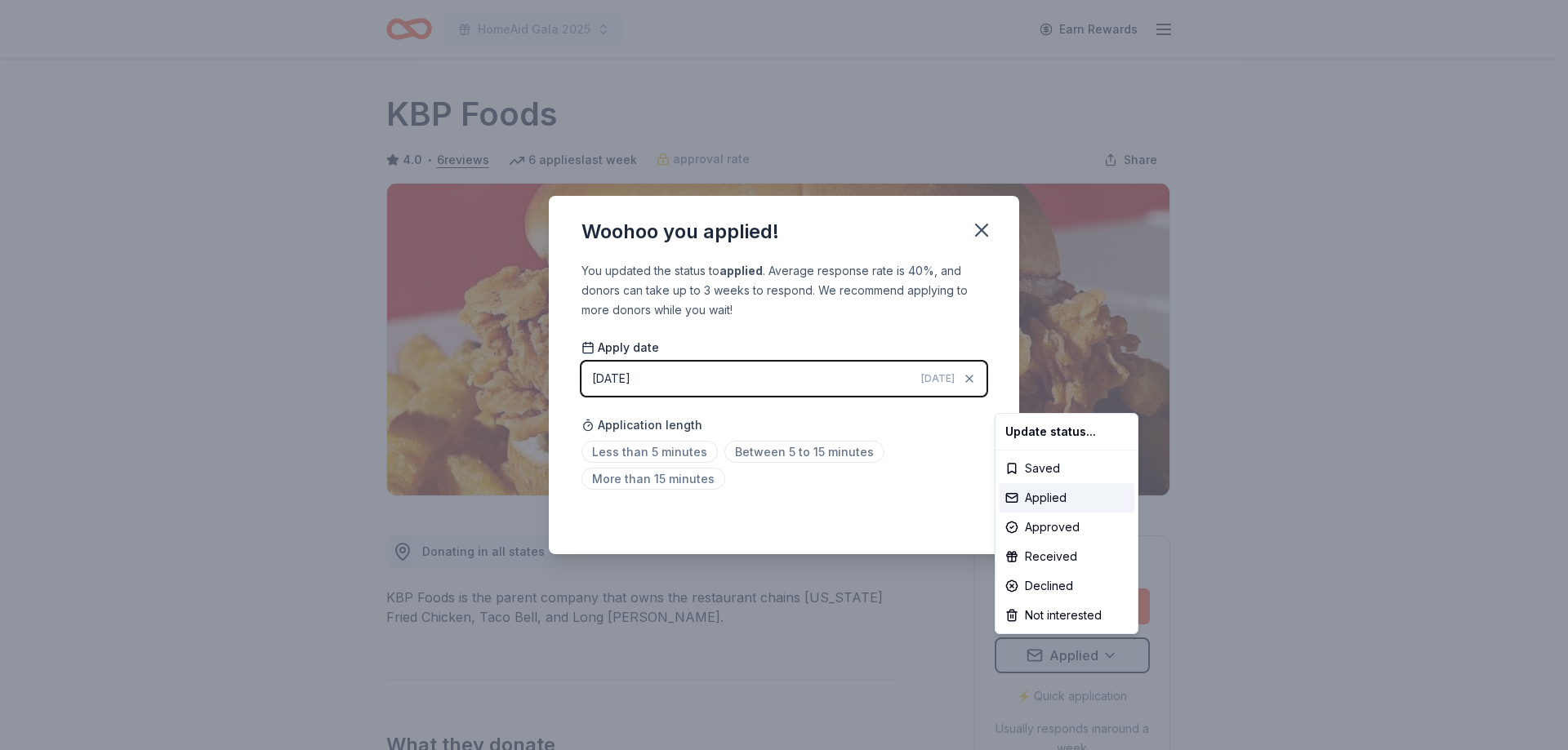
click at [982, 233] on html "HomeAid Gala 2025 Earn Rewards Due in 23 days Share KBP Foods 4.0 • 6 reviews 6…" at bounding box center [784, 375] width 1568 height 750
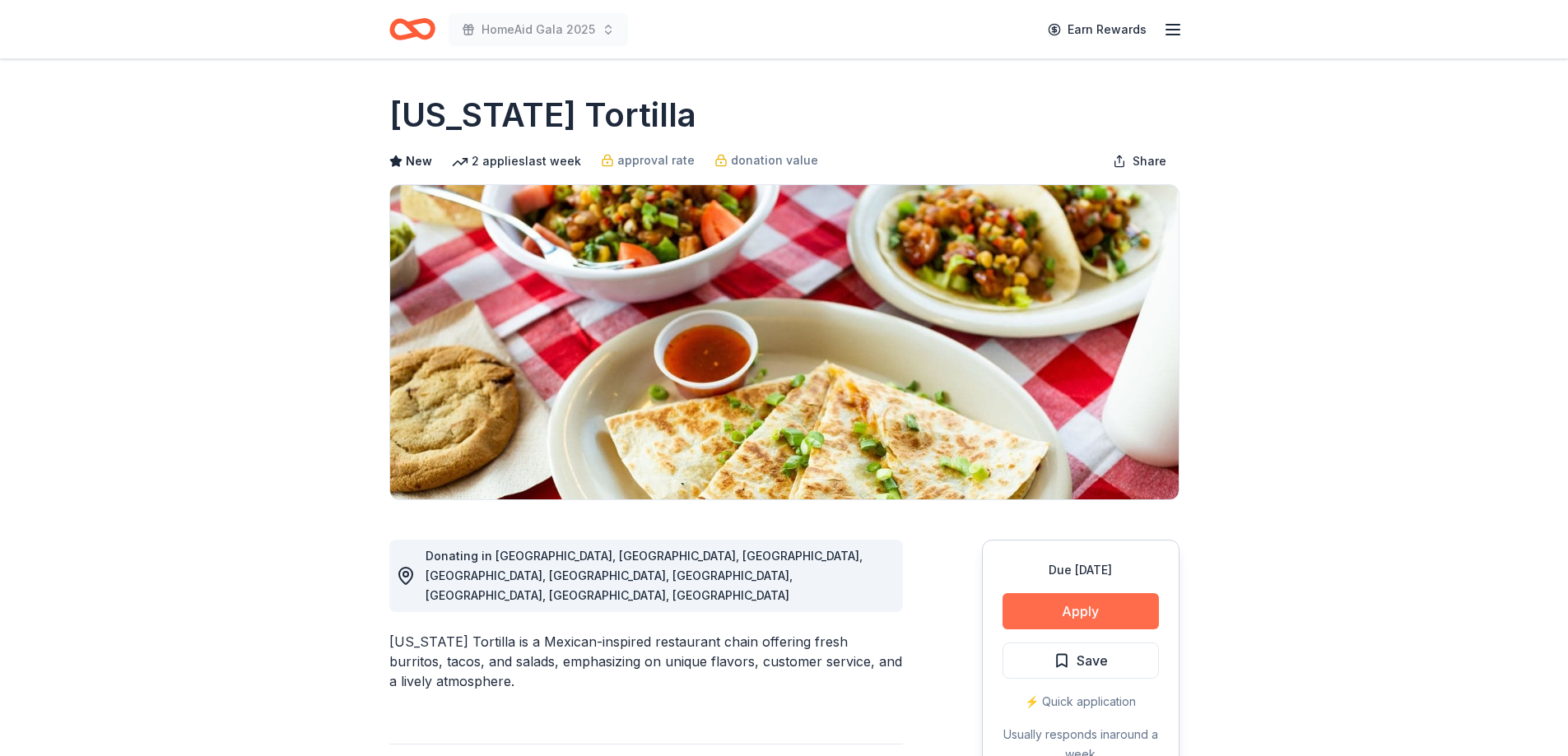
click at [1054, 617] on button "Apply" at bounding box center [1080, 611] width 156 height 36
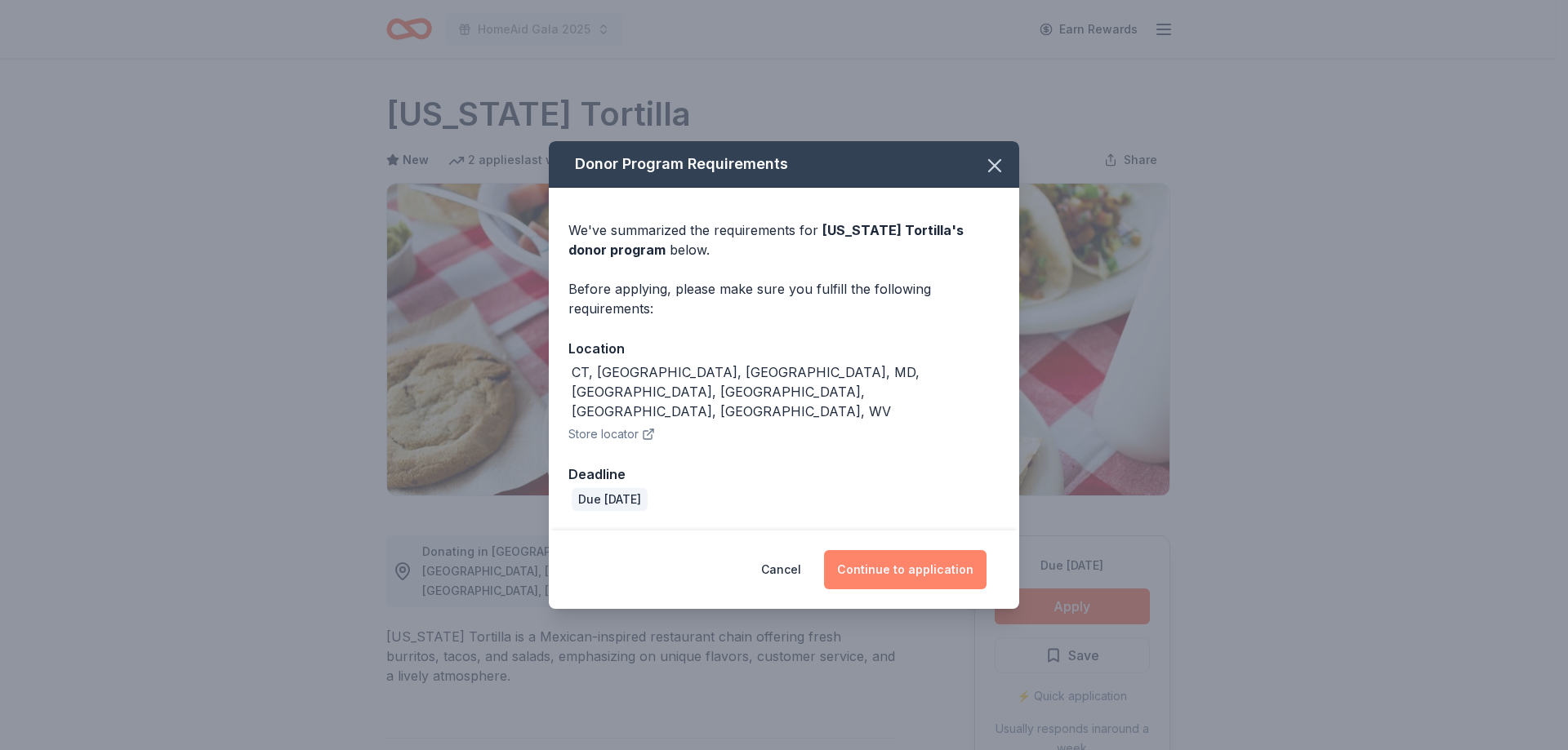
click at [914, 550] on button "Continue to application" at bounding box center [905, 570] width 163 height 39
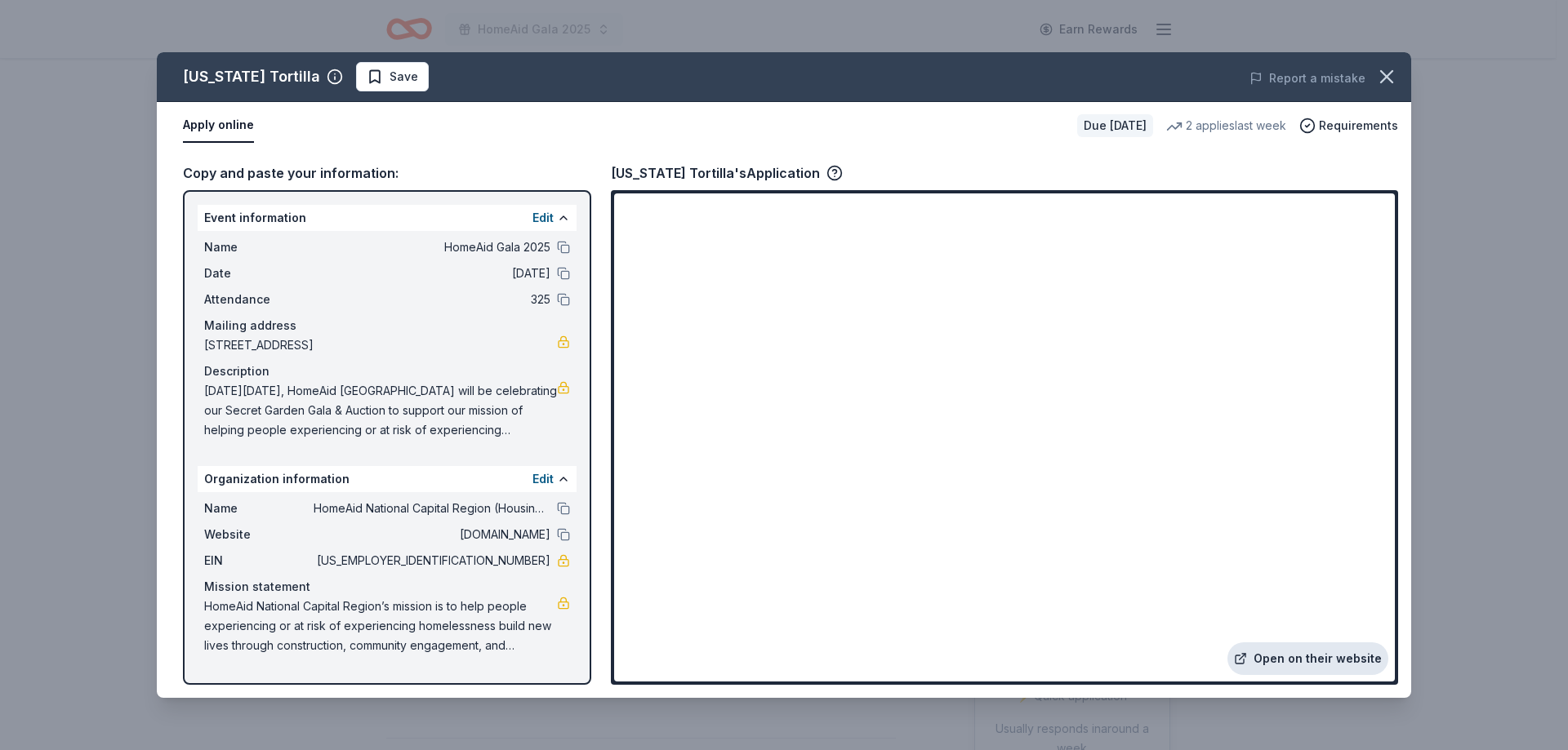
click at [1266, 656] on link "Open on their website" at bounding box center [1308, 658] width 161 height 32
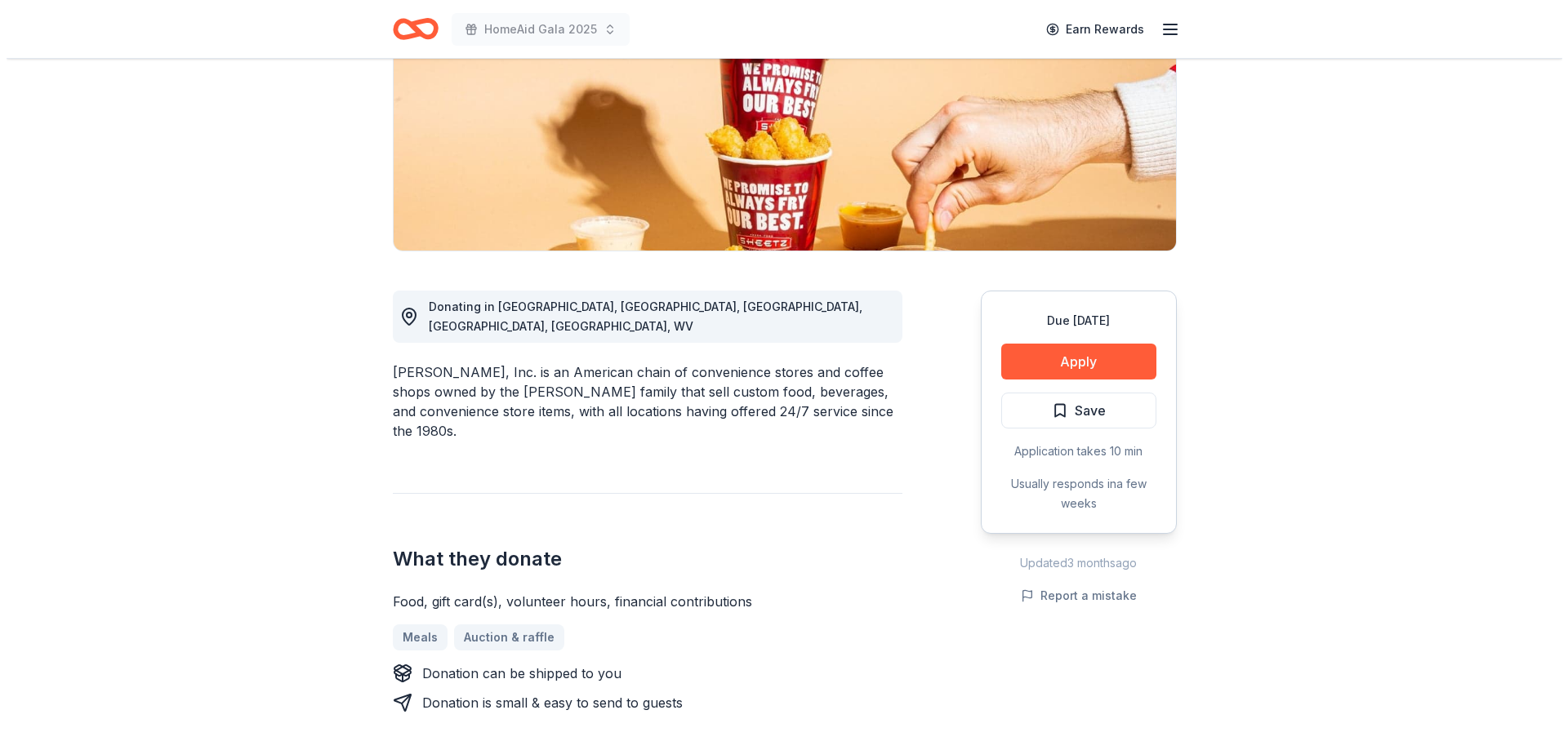
scroll to position [326, 0]
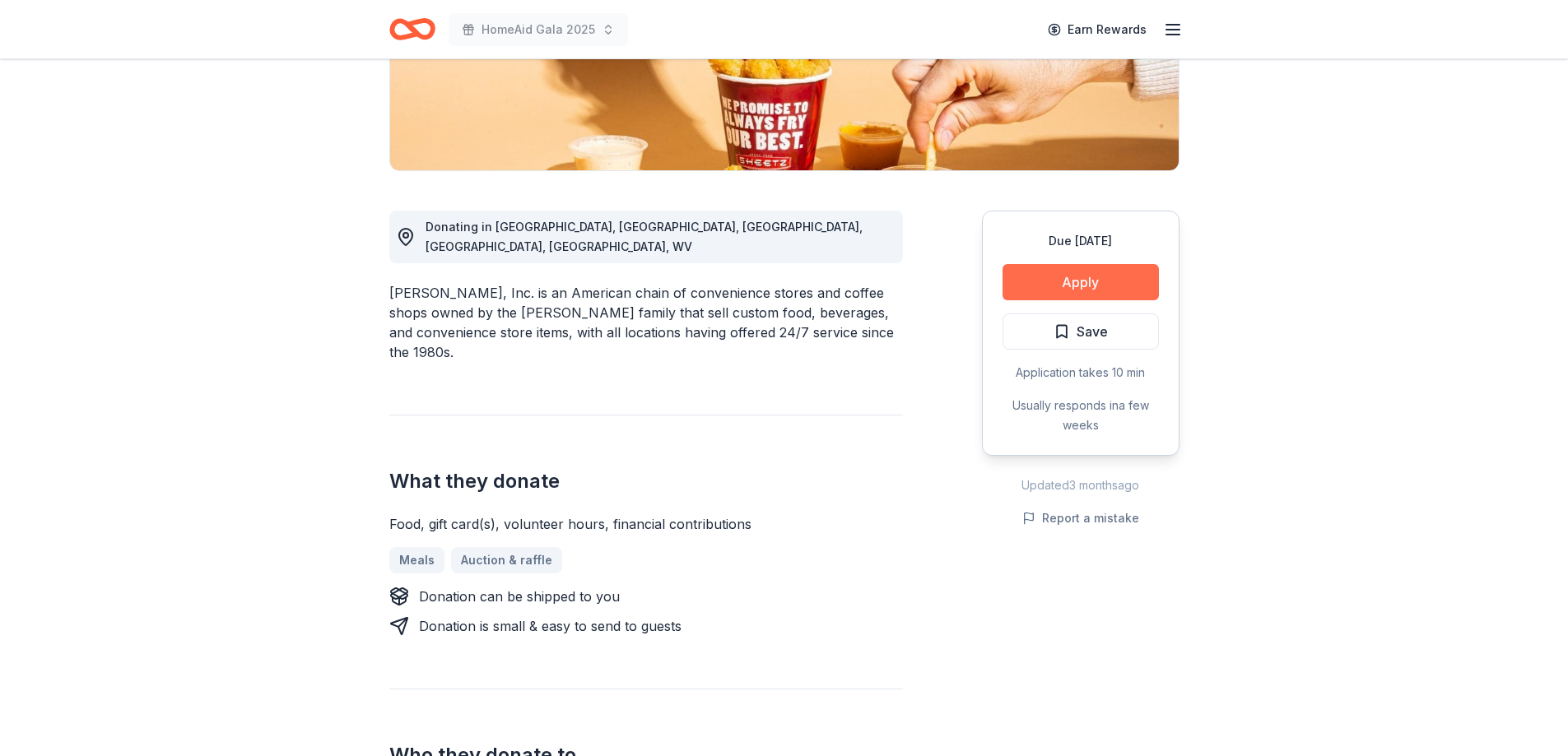
click at [1084, 280] on button "Apply" at bounding box center [1080, 282] width 156 height 36
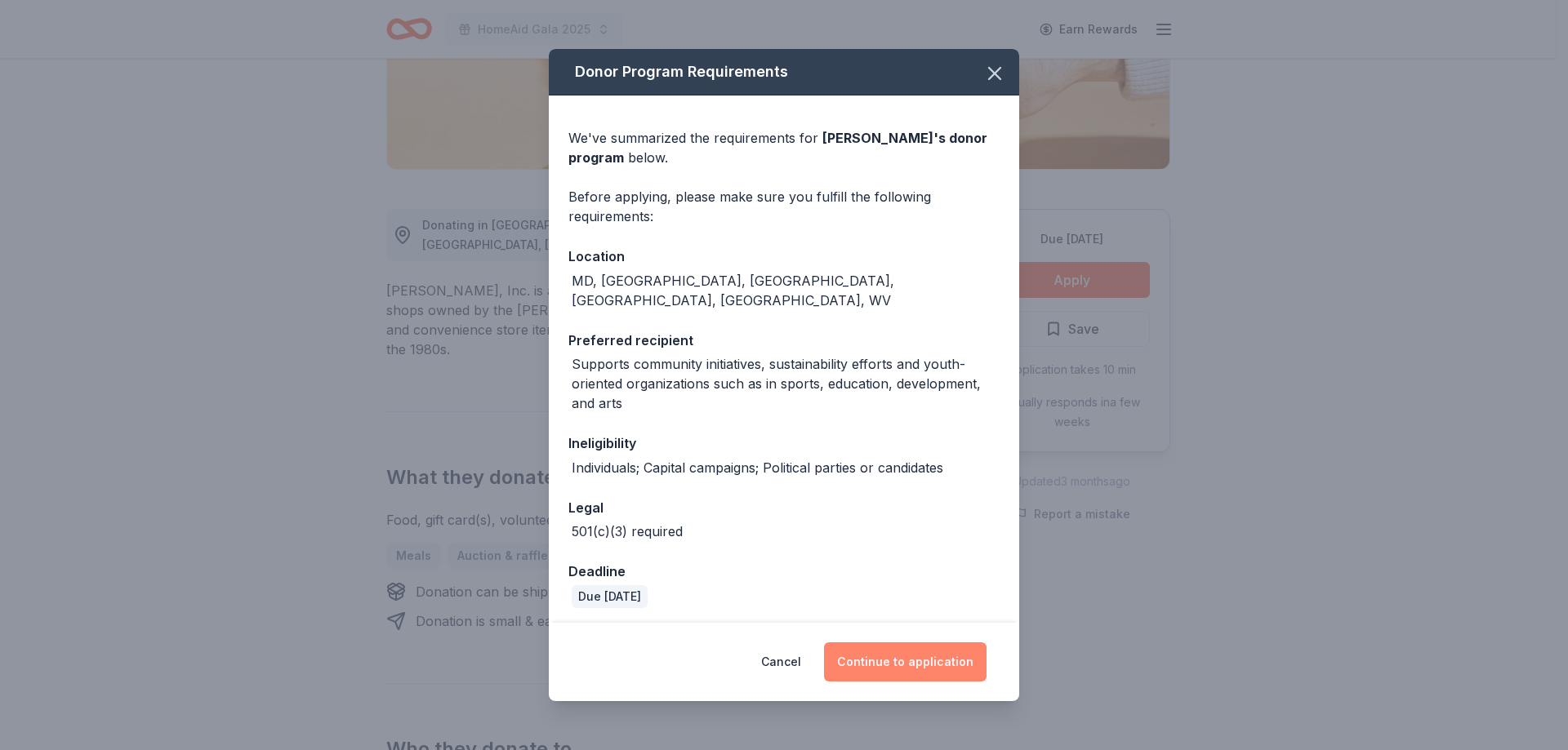
click at [902, 656] on button "Continue to application" at bounding box center [905, 662] width 163 height 39
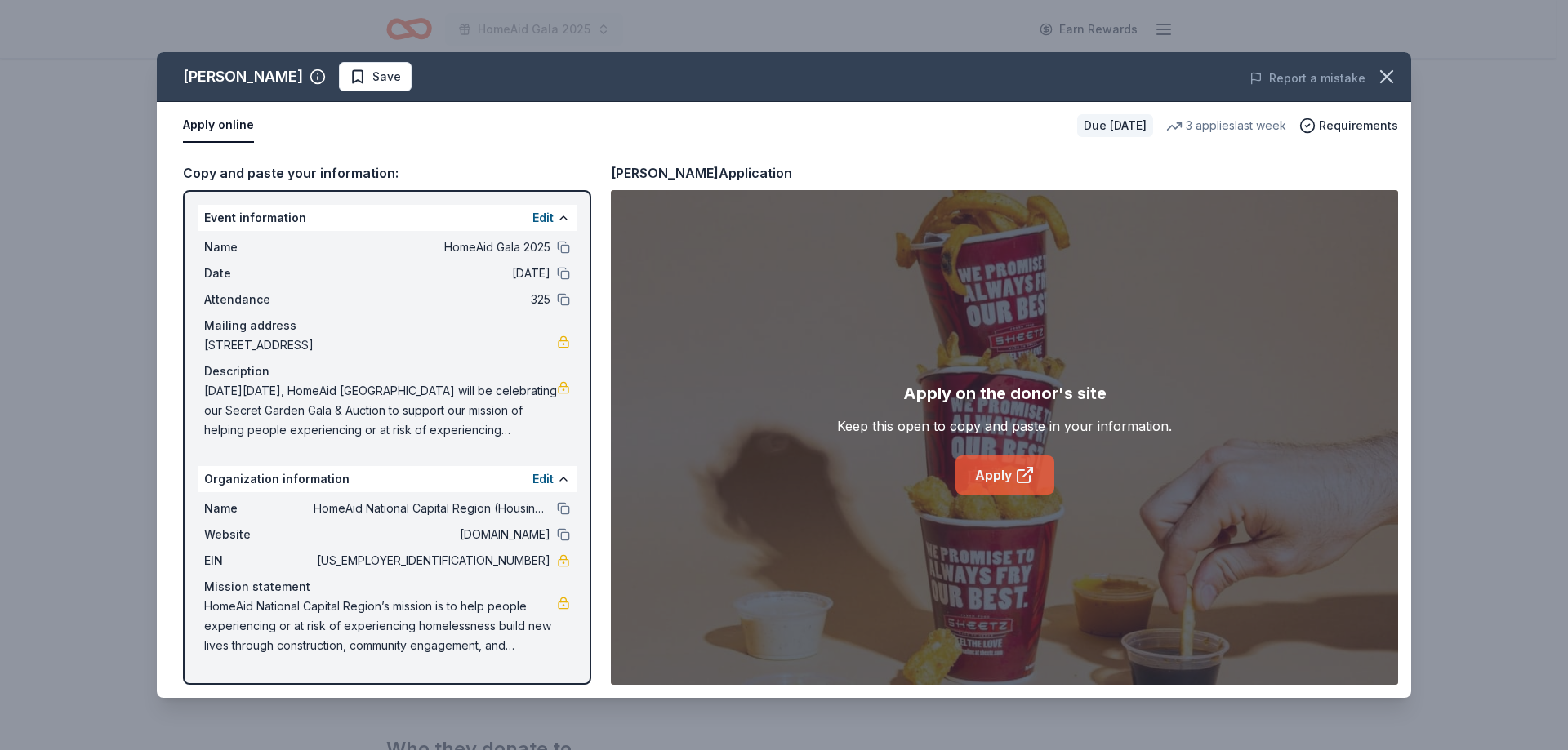
click at [1006, 473] on link "Apply" at bounding box center [1005, 475] width 99 height 39
click at [1007, 476] on link "Apply" at bounding box center [1005, 475] width 99 height 39
click at [372, 82] on span "Save" at bounding box center [386, 77] width 29 height 19
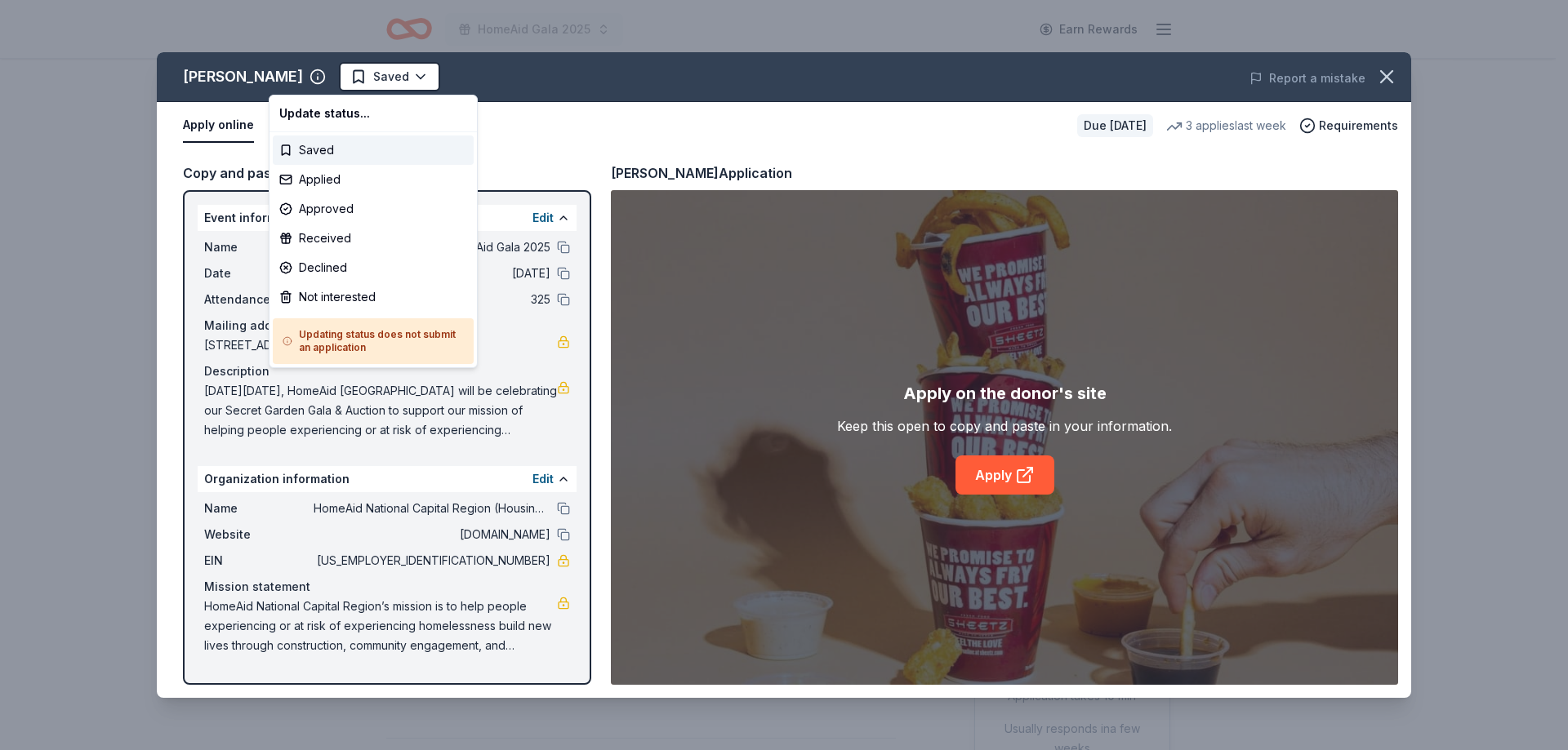
click at [306, 82] on html "HomeAid Gala 2025 Earn Rewards Due [DATE] Share [PERSON_NAME] 5.0 • 7 reviews 3…" at bounding box center [784, 375] width 1568 height 750
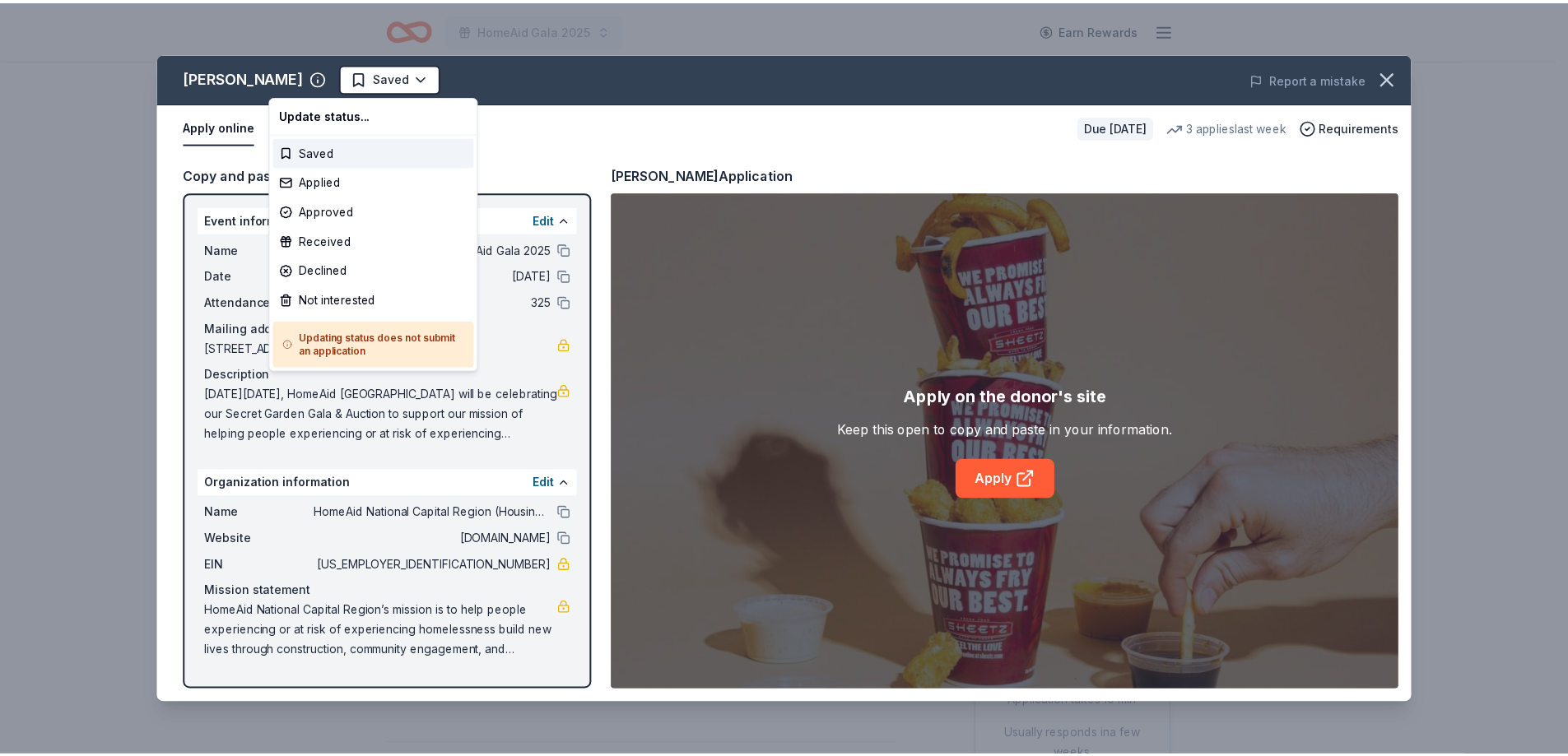
scroll to position [0, 0]
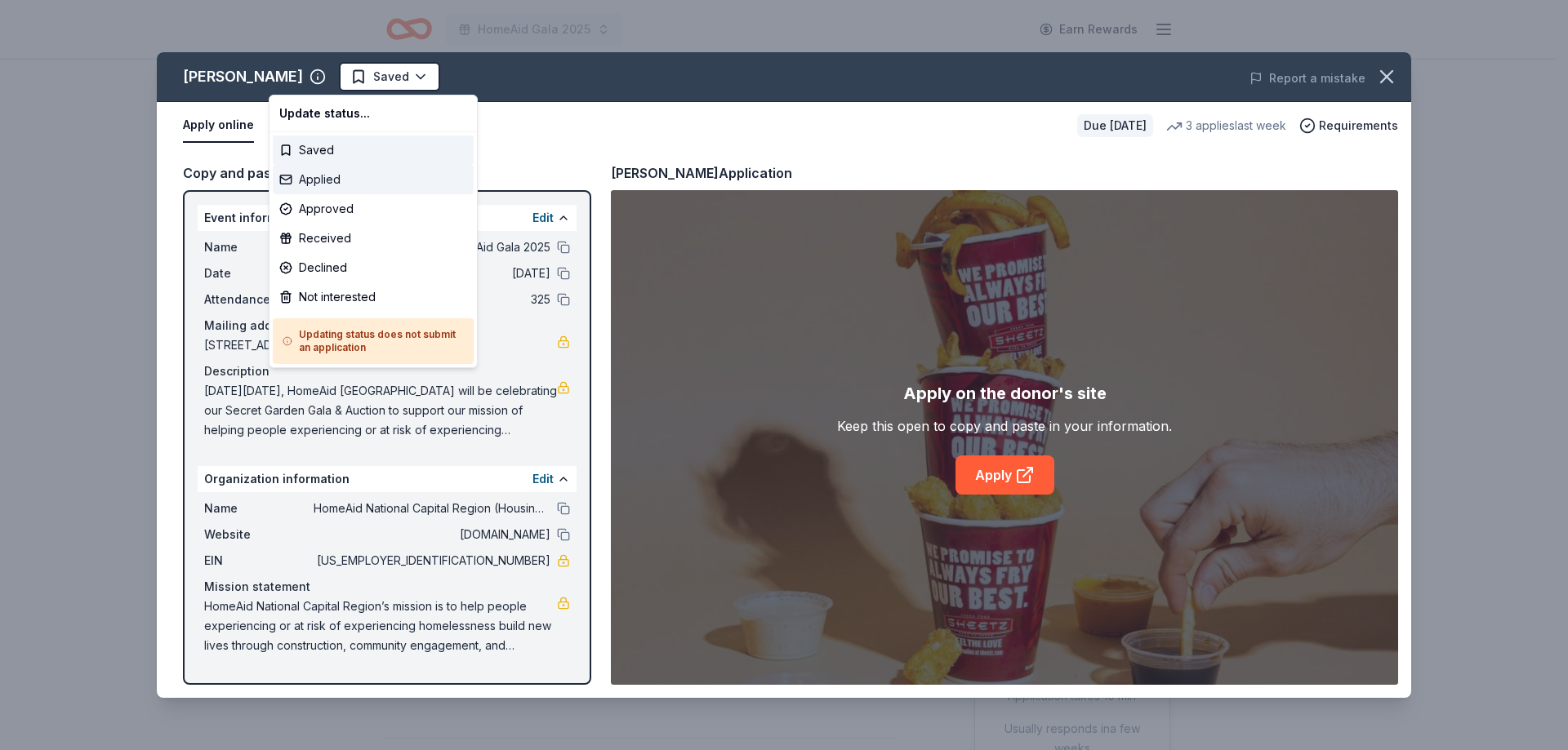
click at [320, 180] on div "Applied" at bounding box center [374, 179] width 201 height 30
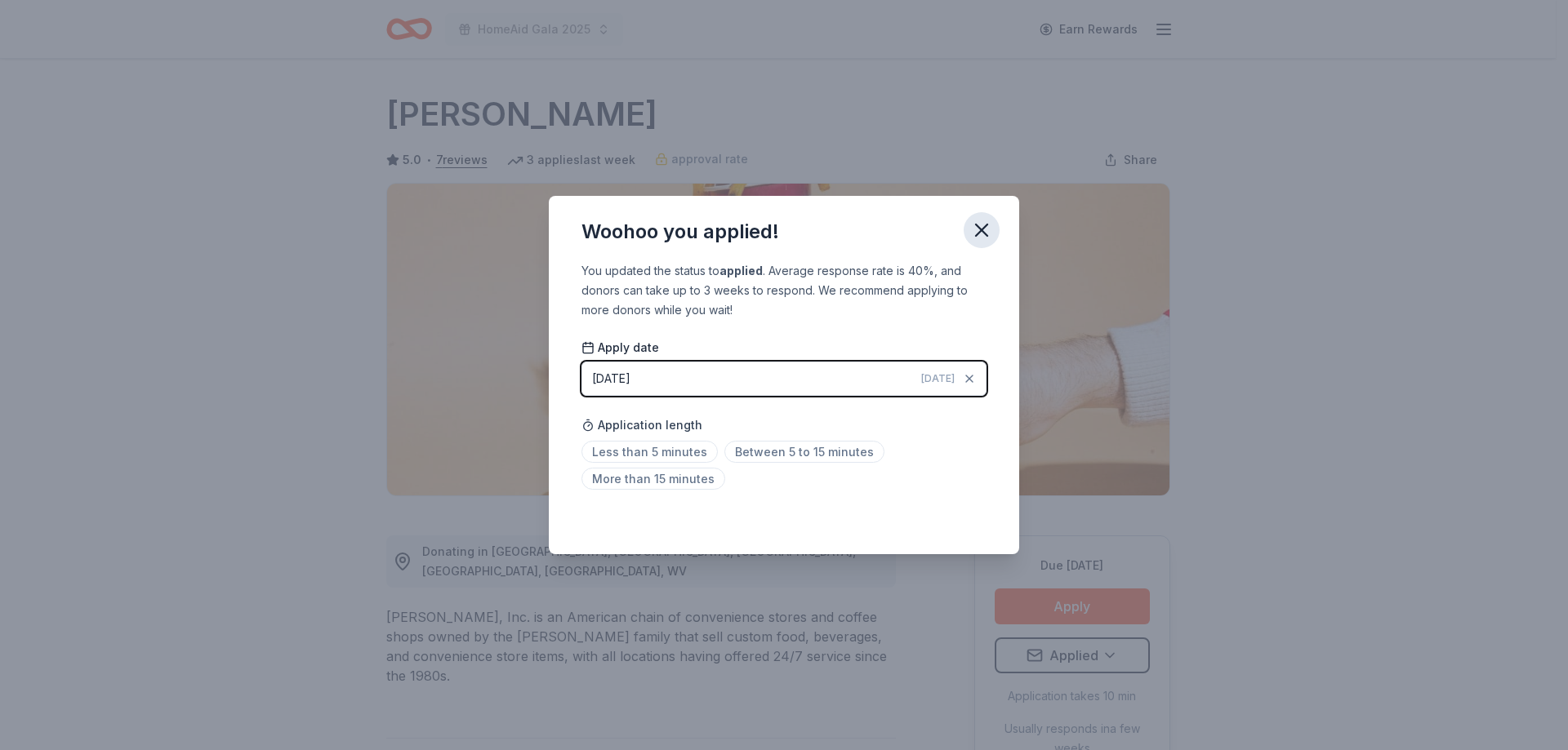
click at [977, 227] on icon "button" at bounding box center [981, 230] width 23 height 23
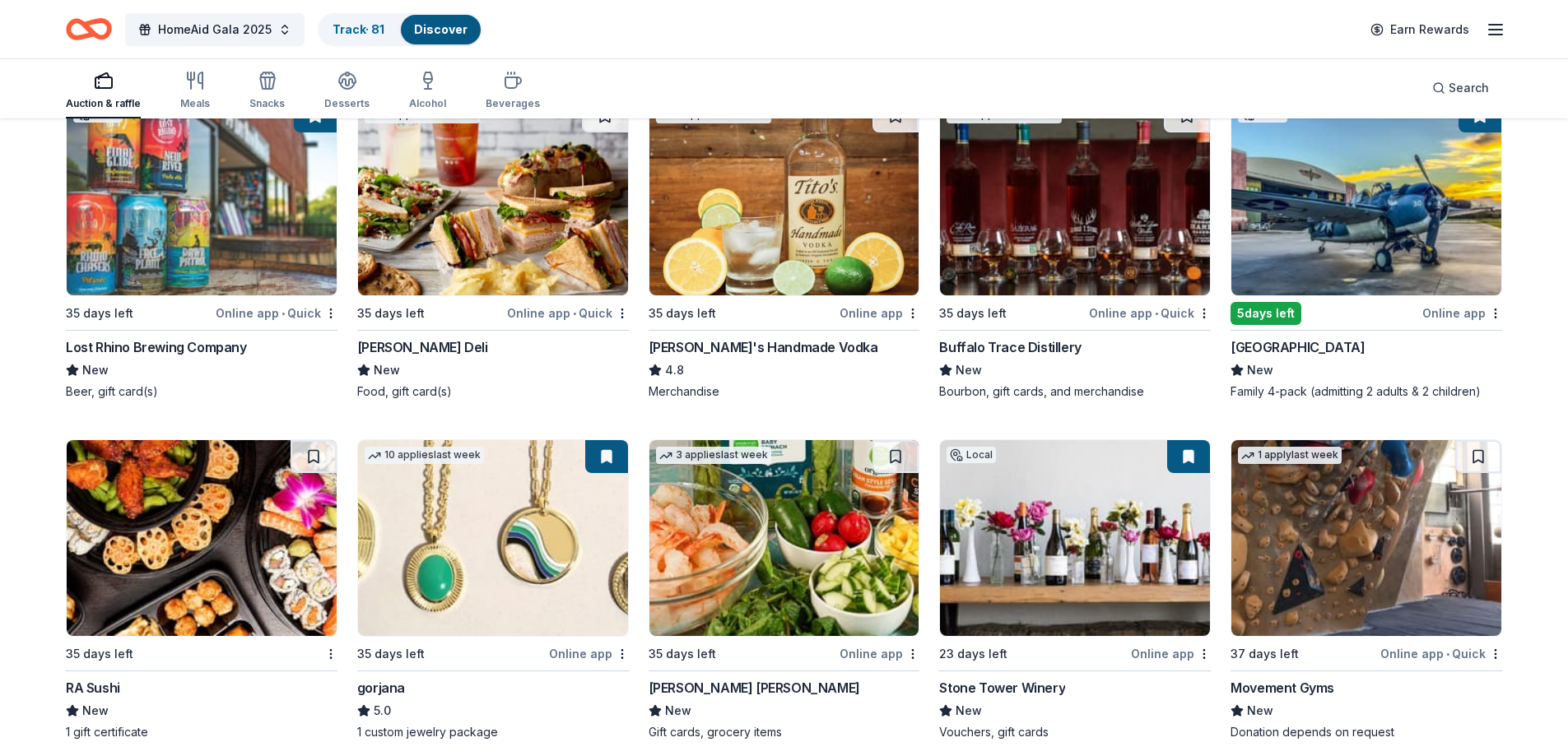
scroll to position [3128, 0]
